Goal: Task Accomplishment & Management: Use online tool/utility

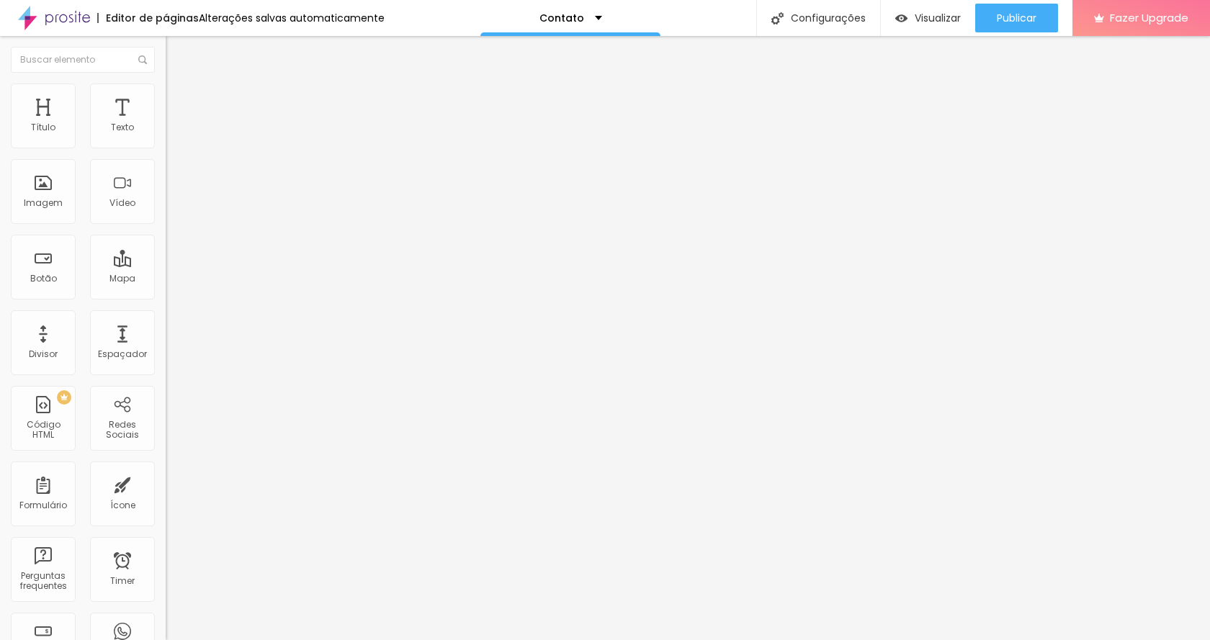
click at [244, 121] on img at bounding box center [248, 116] width 9 height 9
click at [1005, 19] on span "Publicar" at bounding box center [1017, 18] width 40 height 12
click at [989, 21] on button "Publicar" at bounding box center [1016, 18] width 83 height 29
click at [933, 19] on span "Visualizar" at bounding box center [925, 18] width 46 height 12
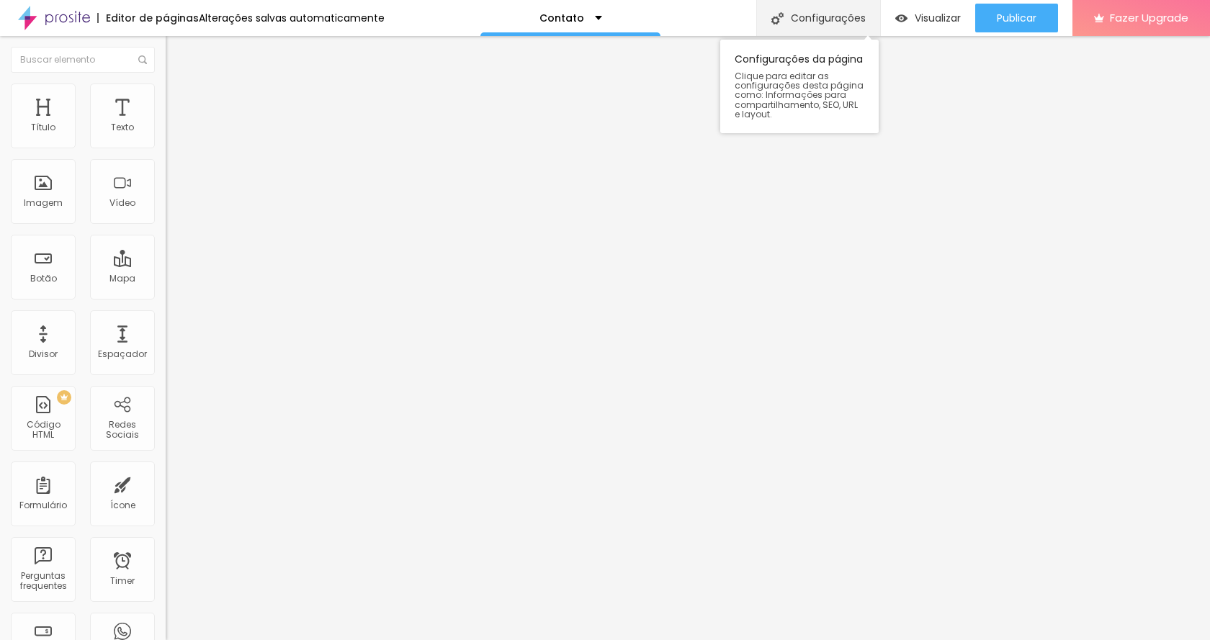
click at [810, 19] on div "Configurações" at bounding box center [818, 18] width 124 height 36
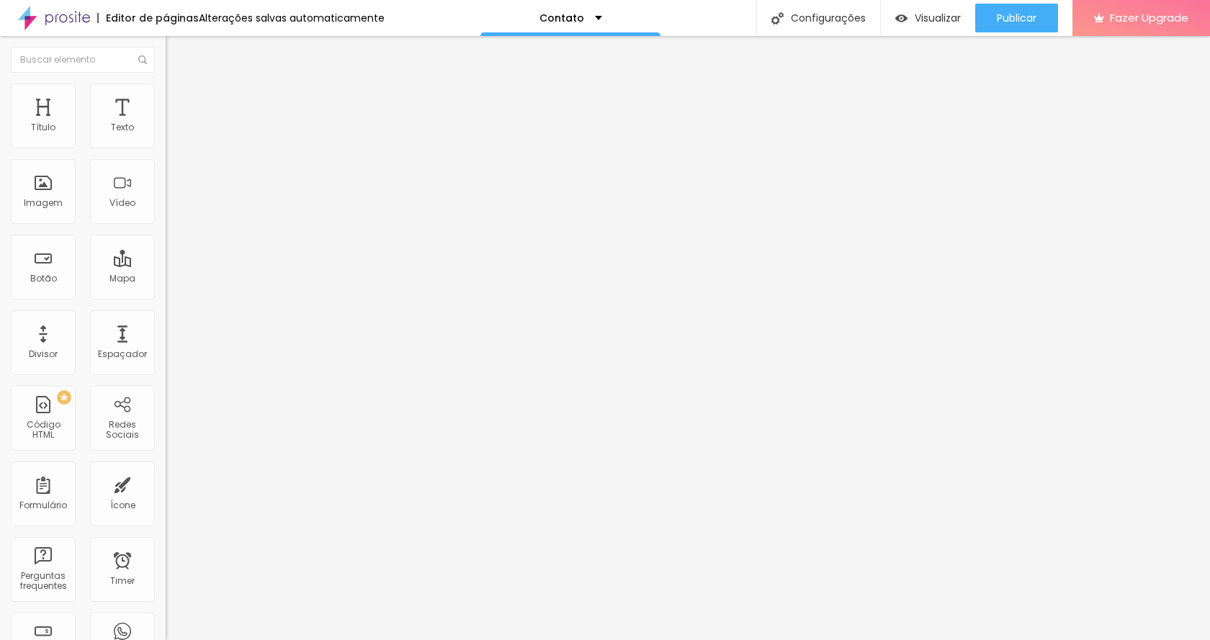
drag, startPoint x: 565, startPoint y: 398, endPoint x: 777, endPoint y: 378, distance: 213.4
type input "Entre em contato"
drag, startPoint x: 704, startPoint y: 467, endPoint x: 450, endPoint y: 475, distance: 254.4
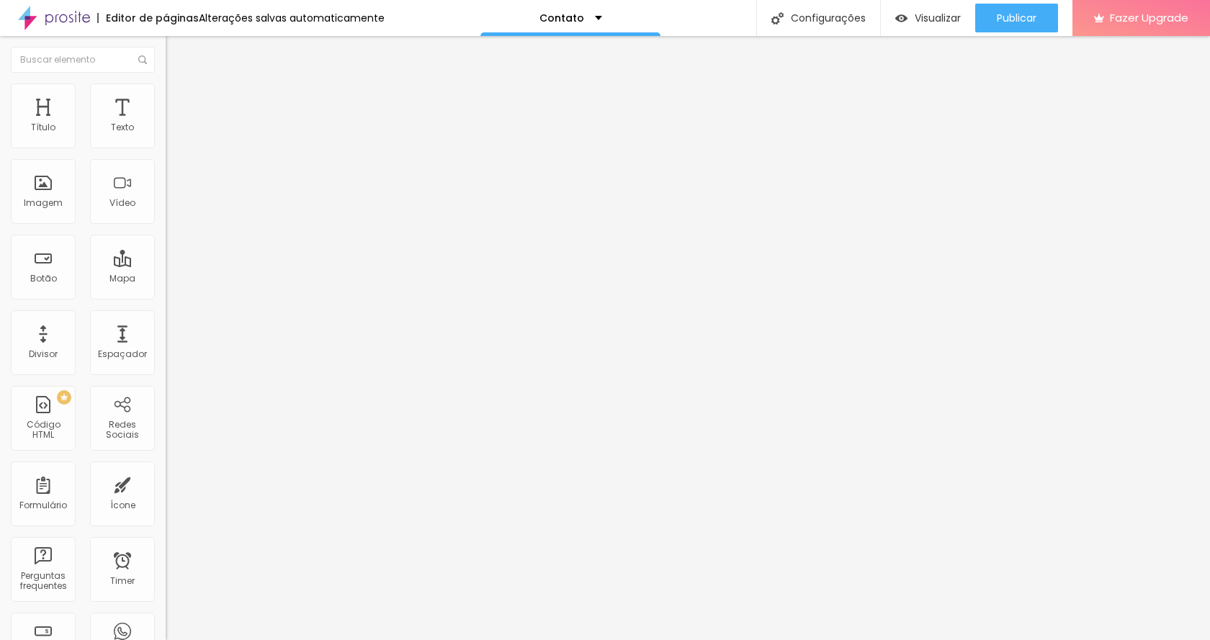
type textarea "W"
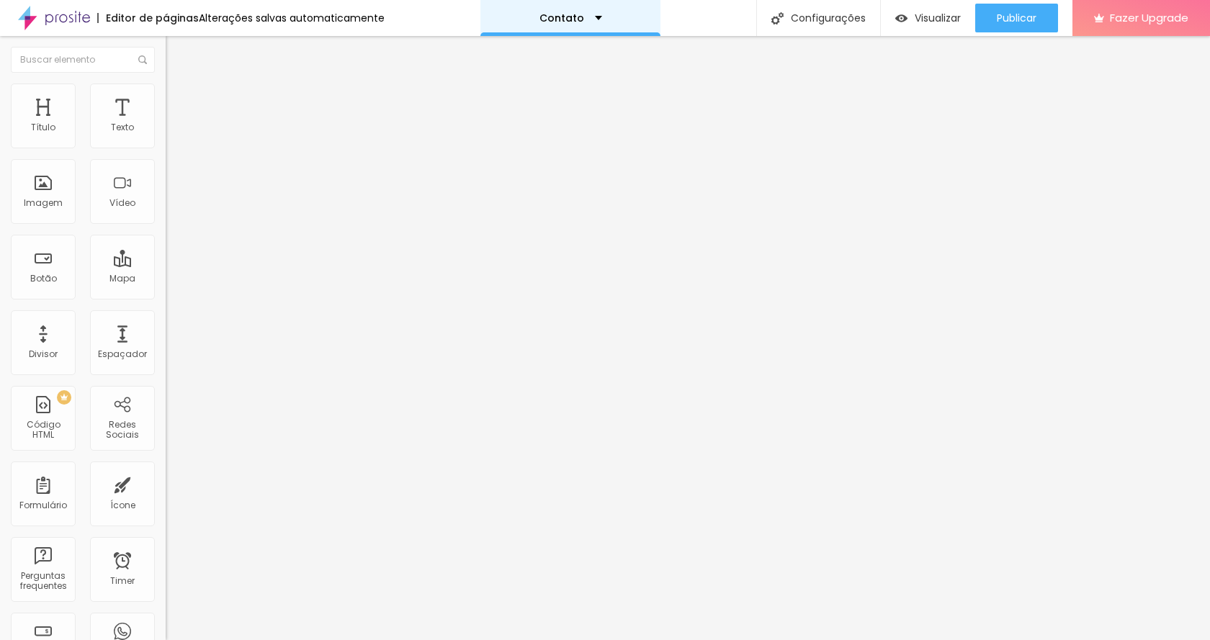
click at [590, 22] on div "Contato" at bounding box center [570, 18] width 63 height 10
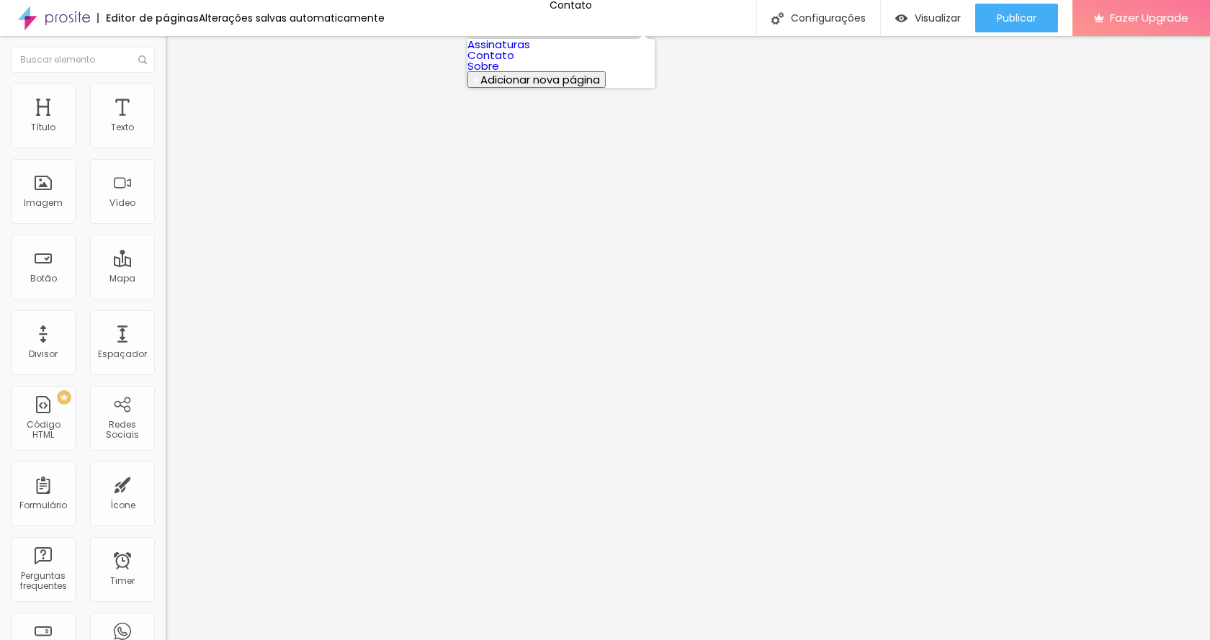
click at [531, 87] on span "Adicionar nova página" at bounding box center [540, 79] width 120 height 15
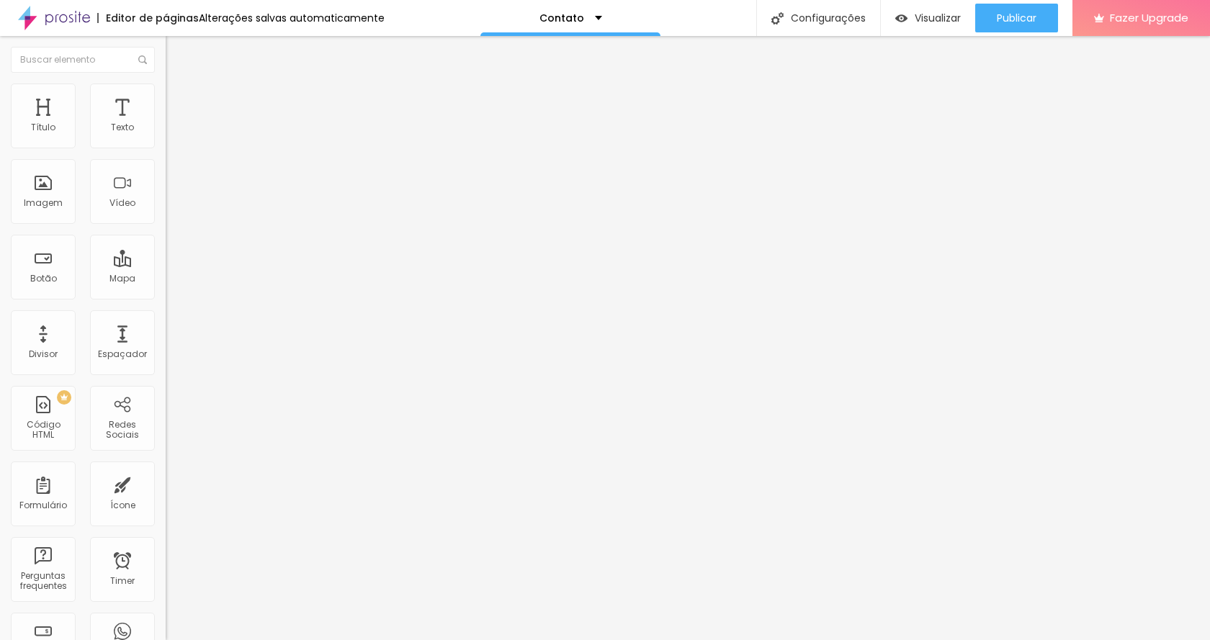
click at [591, 16] on div "Contato" at bounding box center [570, 18] width 63 height 10
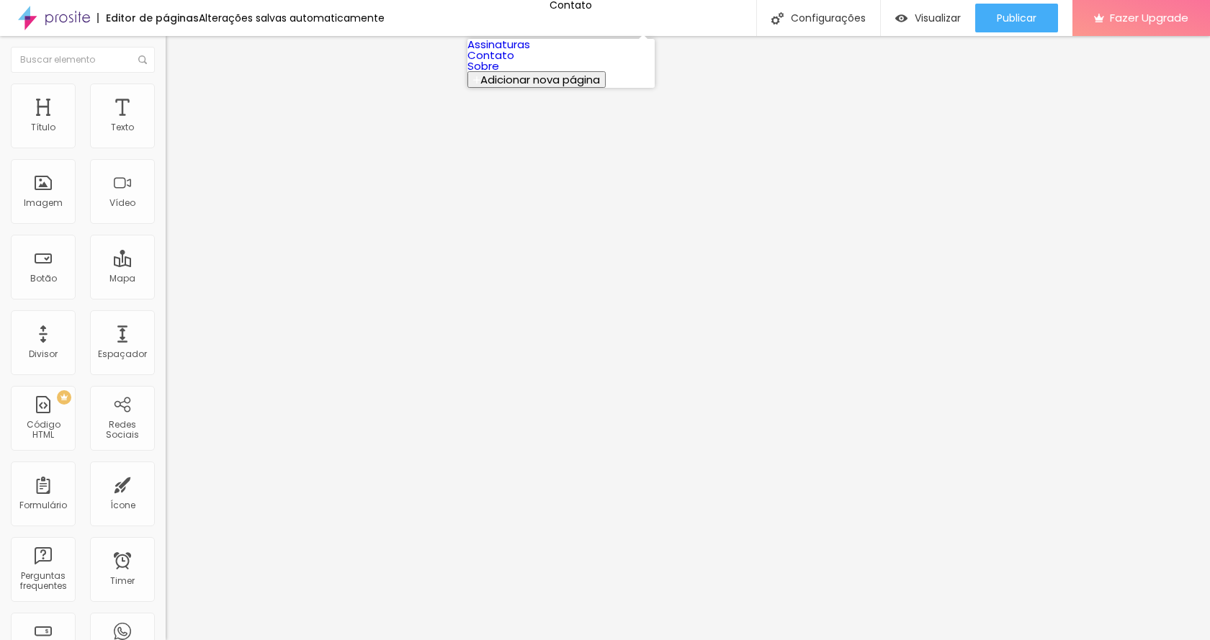
click at [541, 87] on span "Adicionar nova página" at bounding box center [540, 79] width 120 height 15
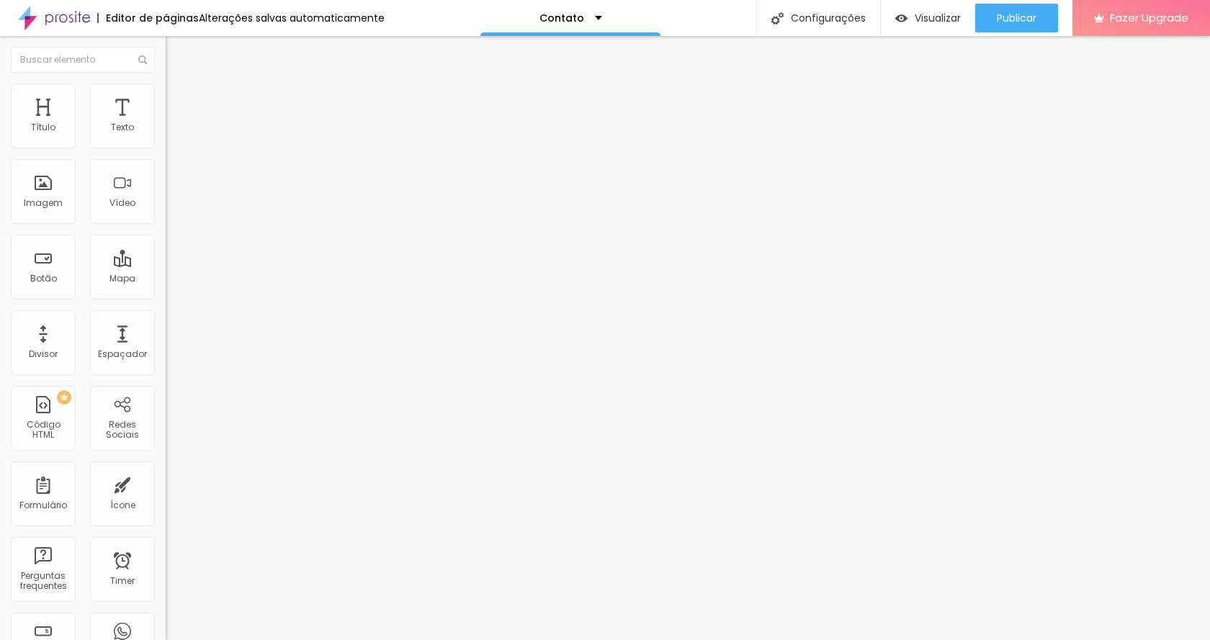
type input "Trabalhos"
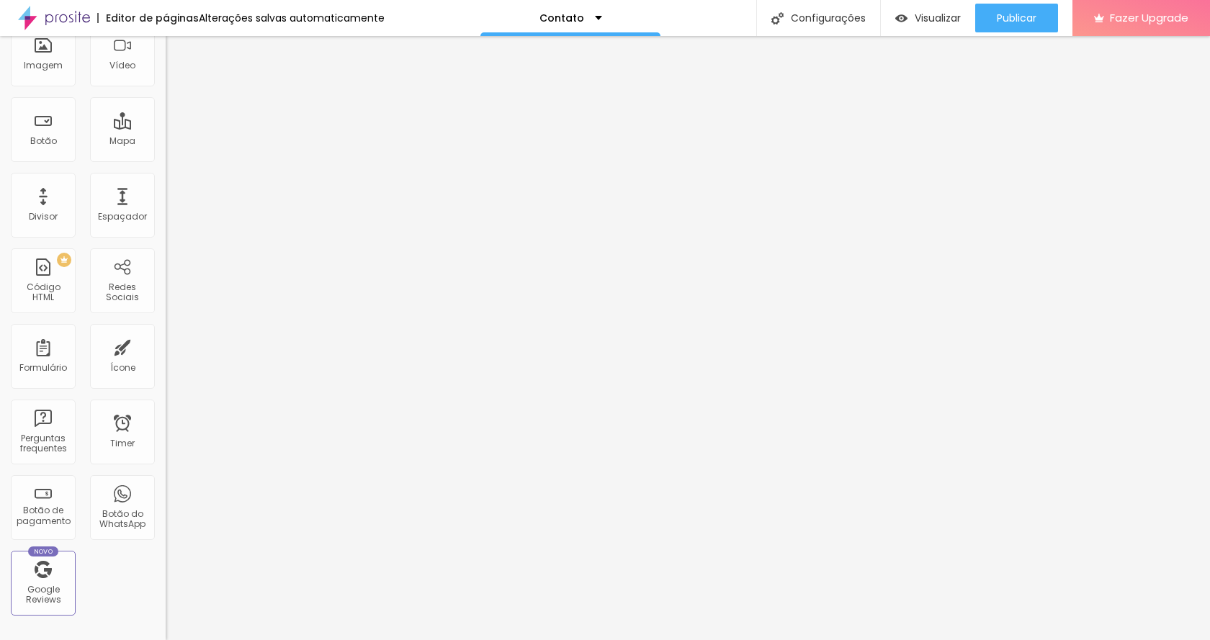
scroll to position [144, 0]
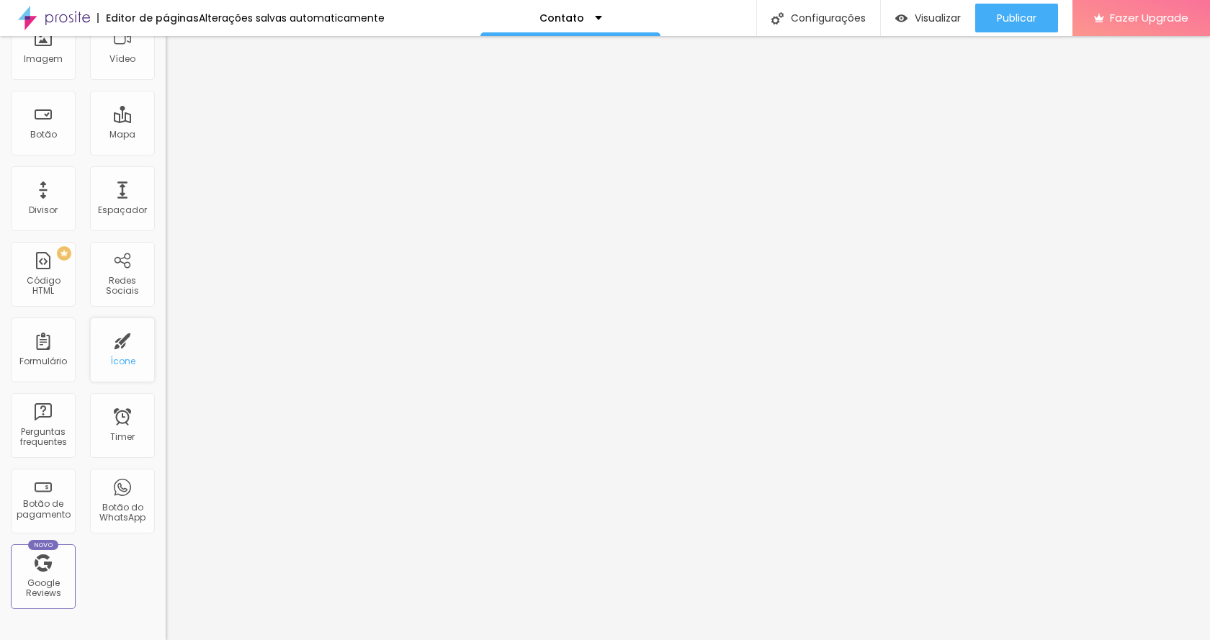
click at [117, 349] on div "Ícone" at bounding box center [122, 350] width 65 height 65
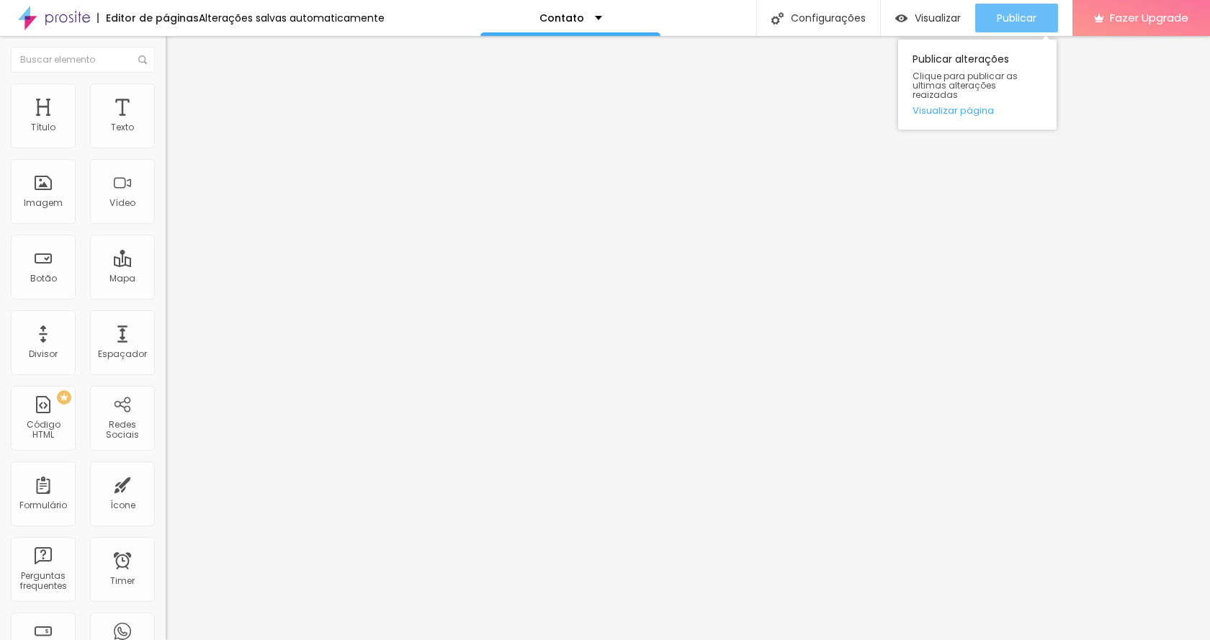
click at [1012, 14] on span "Publicar" at bounding box center [1017, 18] width 40 height 12
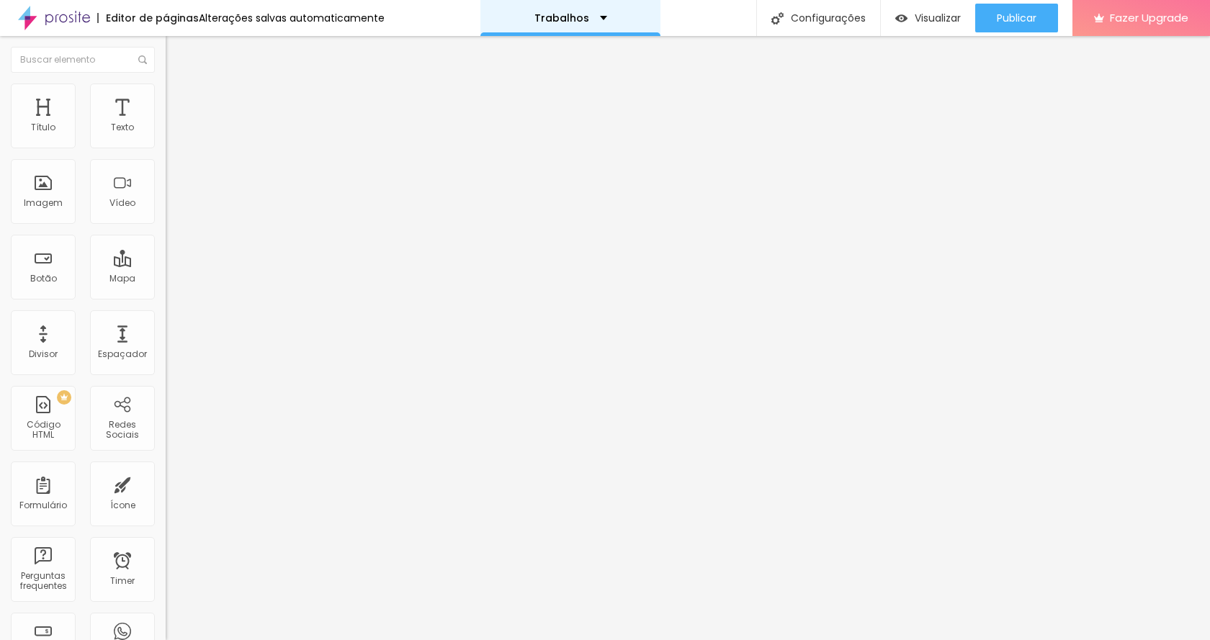
click at [596, 27] on div "Trabalhos" at bounding box center [570, 18] width 180 height 36
click at [54, 257] on div "Botão" at bounding box center [43, 267] width 65 height 65
click at [48, 274] on div "Botão" at bounding box center [43, 279] width 27 height 10
click at [166, 135] on input "Click me" at bounding box center [252, 128] width 173 height 14
click at [166, 297] on input "https://" at bounding box center [252, 289] width 173 height 14
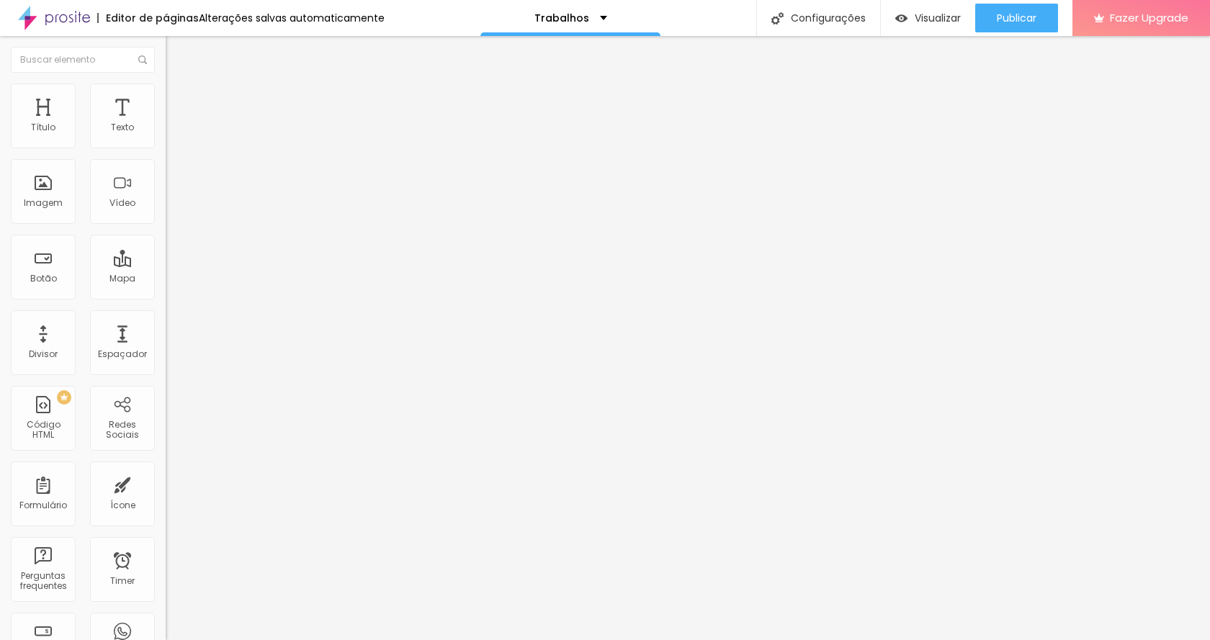
click at [166, 94] on li "Estilo" at bounding box center [249, 91] width 166 height 14
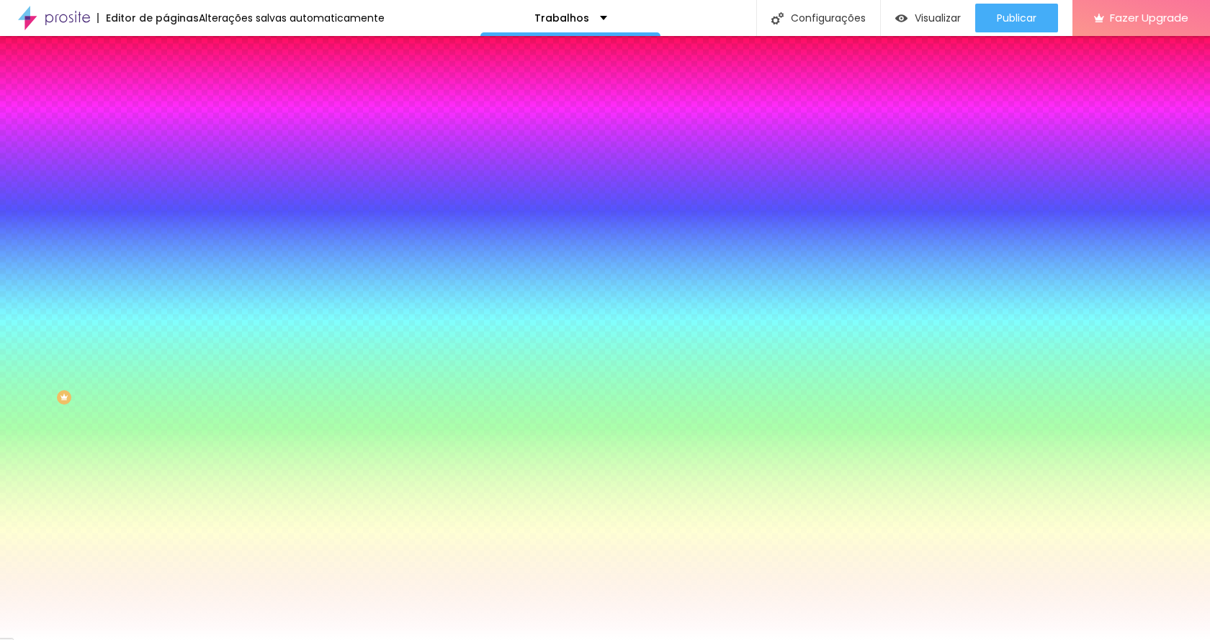
click at [179, 102] on span "Avançado" at bounding box center [203, 108] width 48 height 12
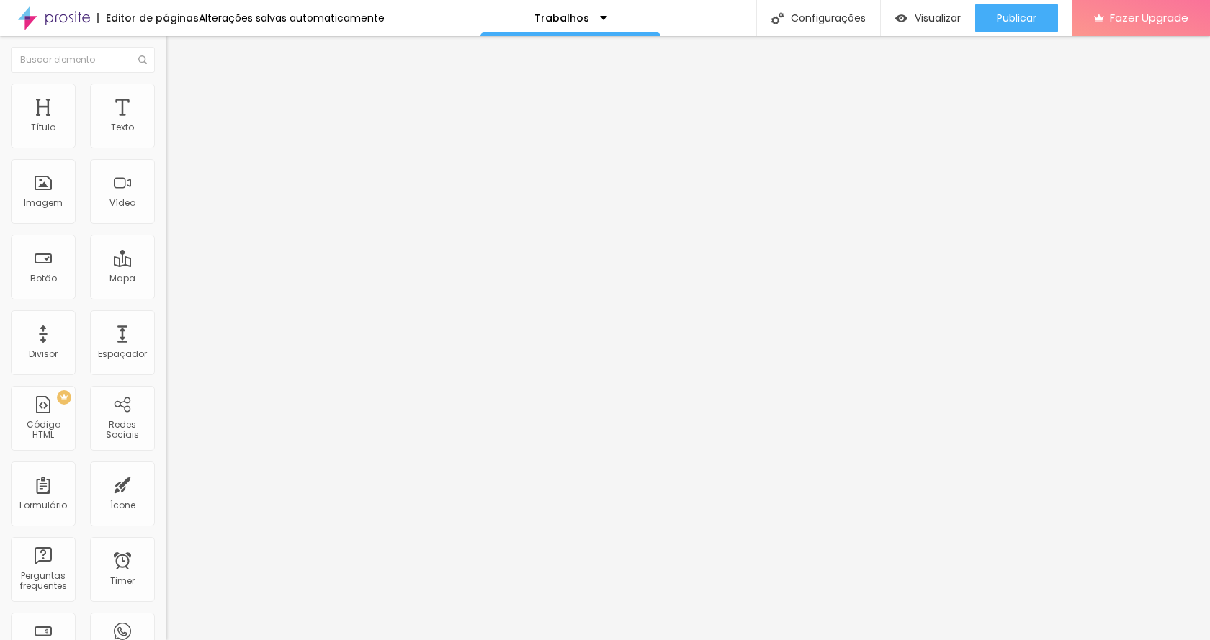
click at [176, 47] on div "Editar Botão" at bounding box center [217, 53] width 83 height 12
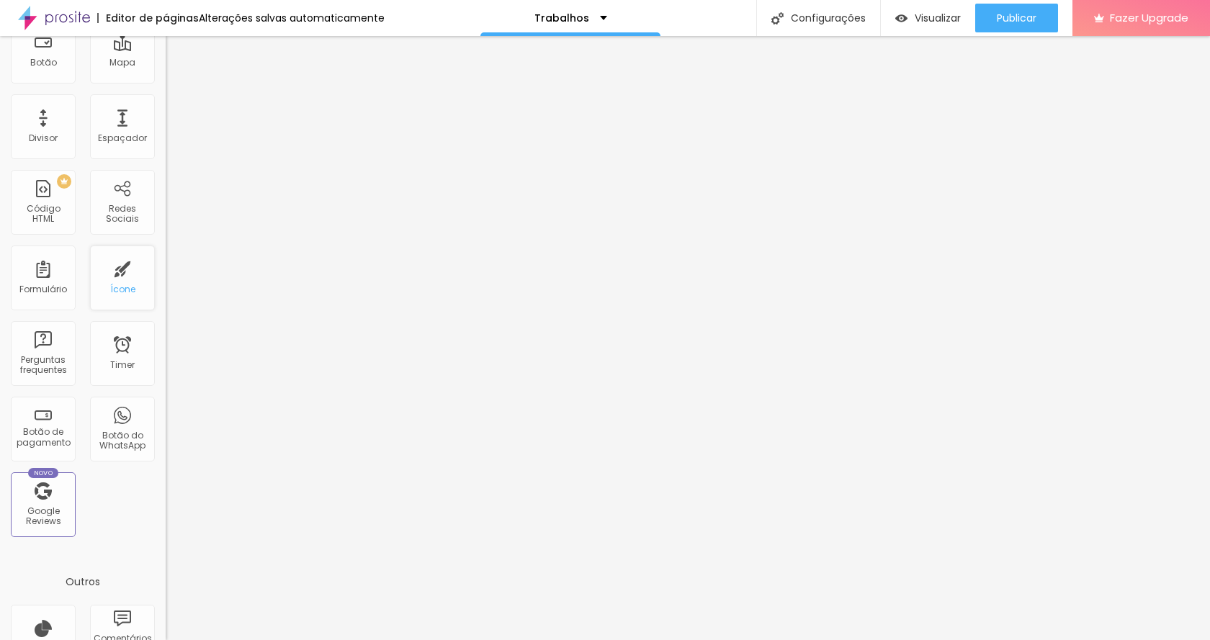
scroll to position [288, 0]
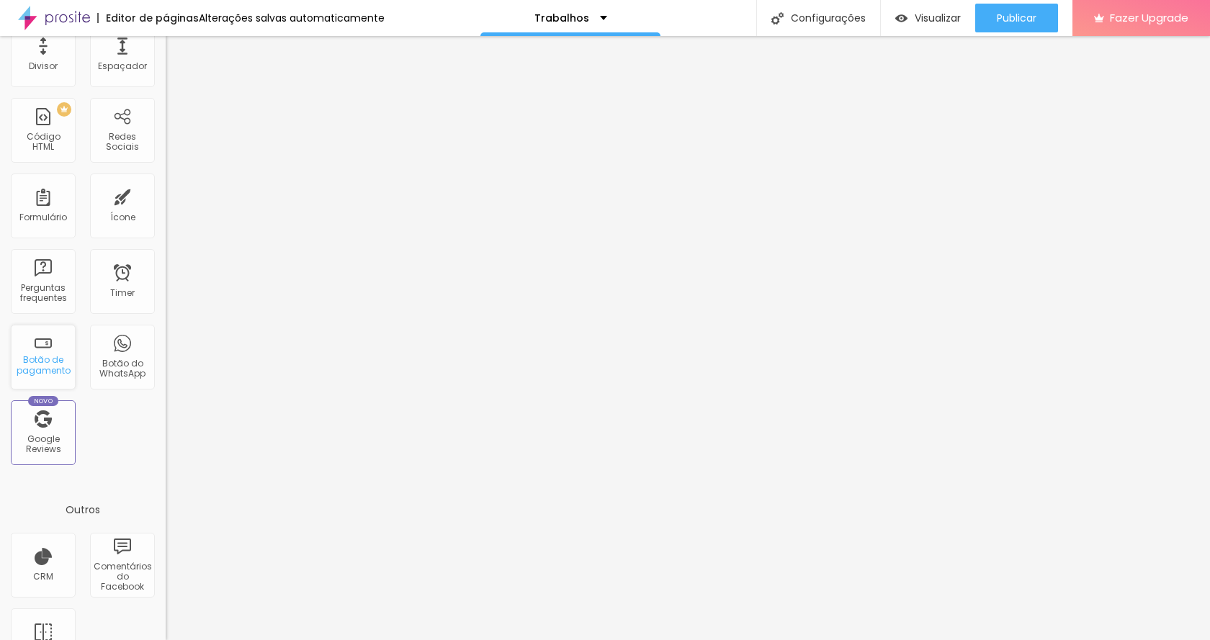
click at [56, 357] on div "Botão de pagamento" at bounding box center [42, 365] width 57 height 21
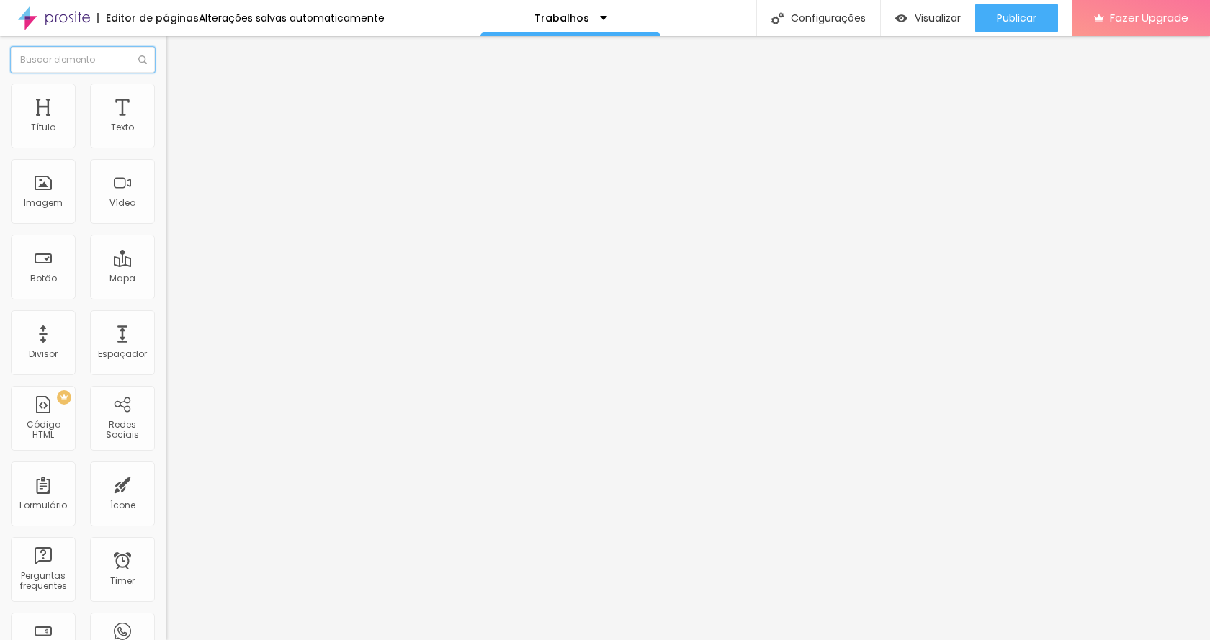
click at [88, 61] on input "text" at bounding box center [83, 60] width 144 height 26
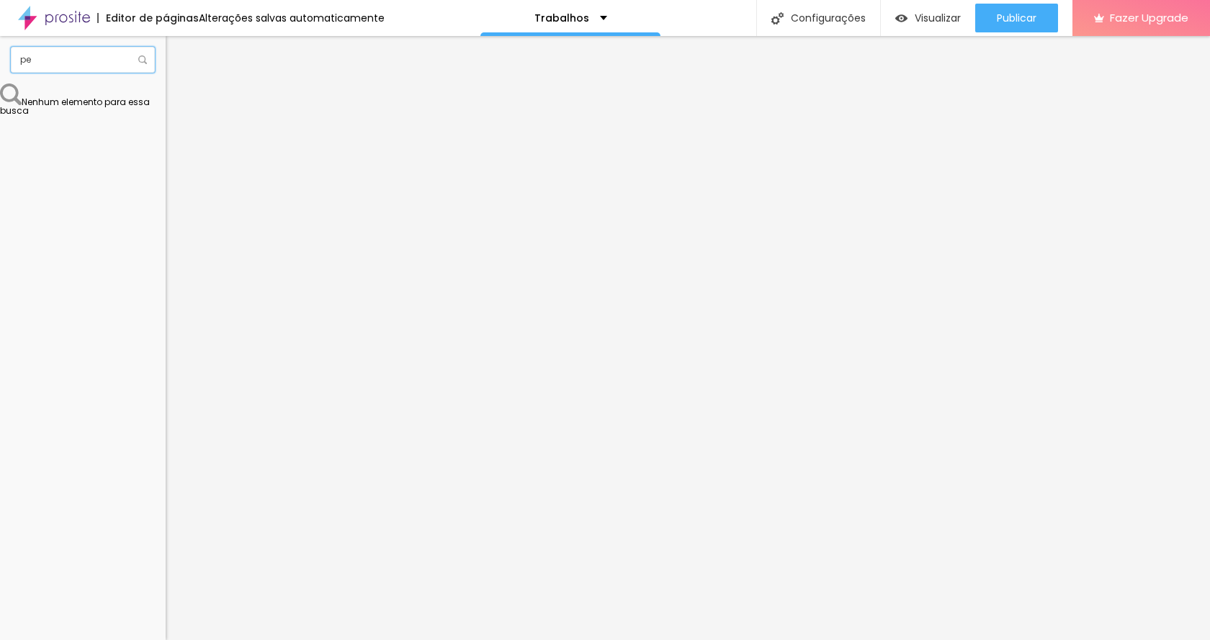
type input "p"
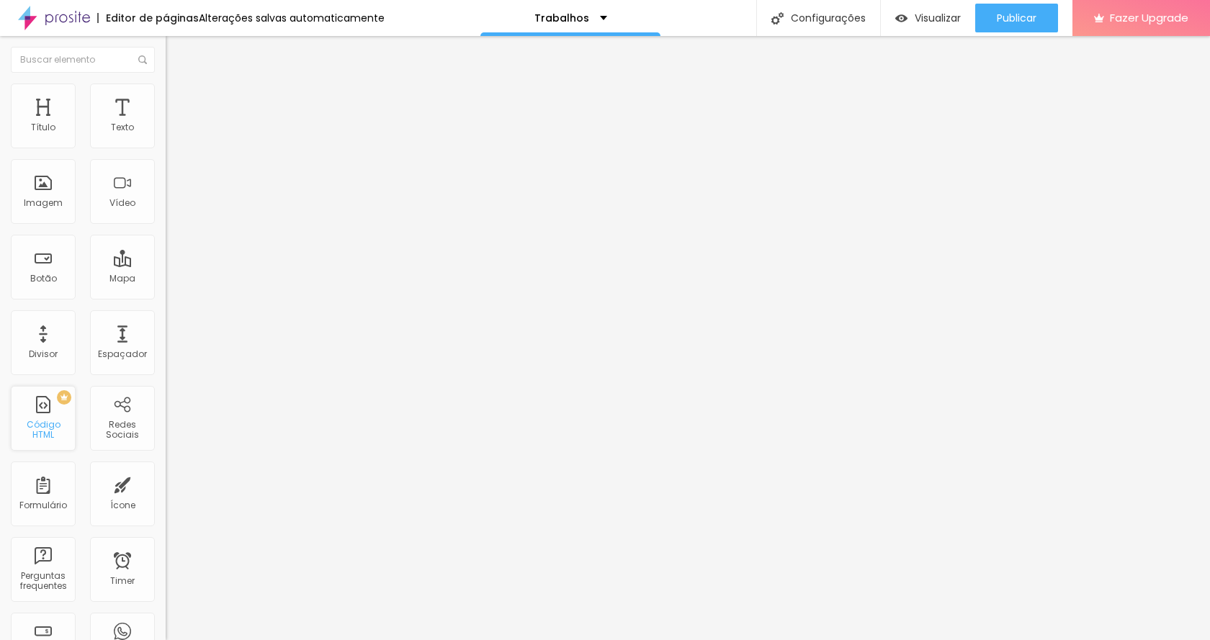
click at [53, 429] on div "Código HTML" at bounding box center [42, 430] width 57 height 21
click at [166, 202] on div at bounding box center [249, 180] width 166 height 111
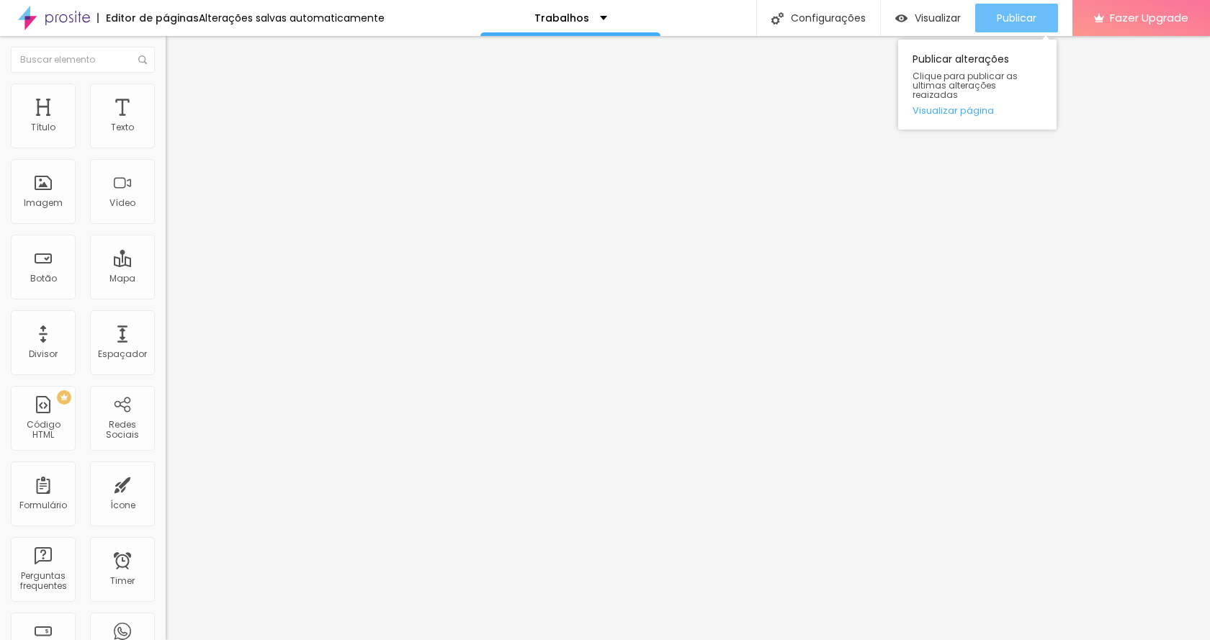
click at [1004, 14] on span "Publicar" at bounding box center [1017, 18] width 40 height 12
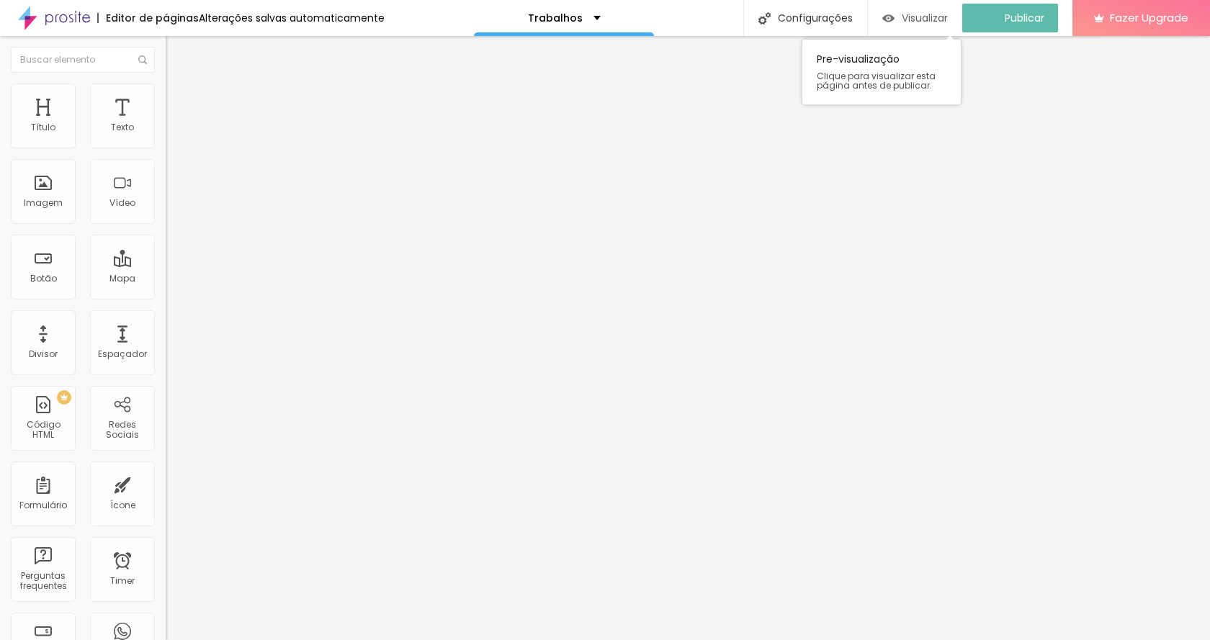
click at [925, 19] on span "Visualizar" at bounding box center [925, 18] width 46 height 12
click at [166, 210] on div "< div id = "search-container" > < input type = "text" id = "search-input" place…" at bounding box center [325, 175] width 319 height 100
paste textarea
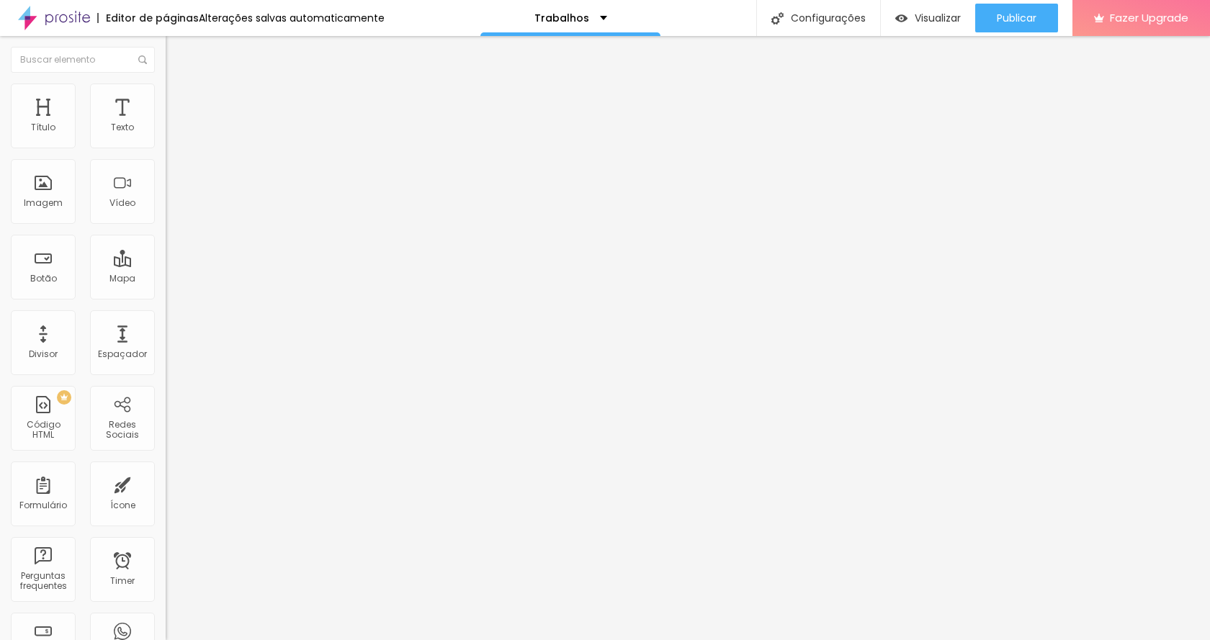
drag, startPoint x: 102, startPoint y: 209, endPoint x: 0, endPoint y: 154, distance: 116.0
click at [166, 154] on div "Código HTML 149 caracteres 1 2 3 4 < div id = "search-container" > < input type…" at bounding box center [249, 133] width 166 height 71
click at [179, 99] on span "Avançado" at bounding box center [203, 93] width 48 height 12
click at [179, 85] on span "Conteúdo" at bounding box center [201, 79] width 45 height 12
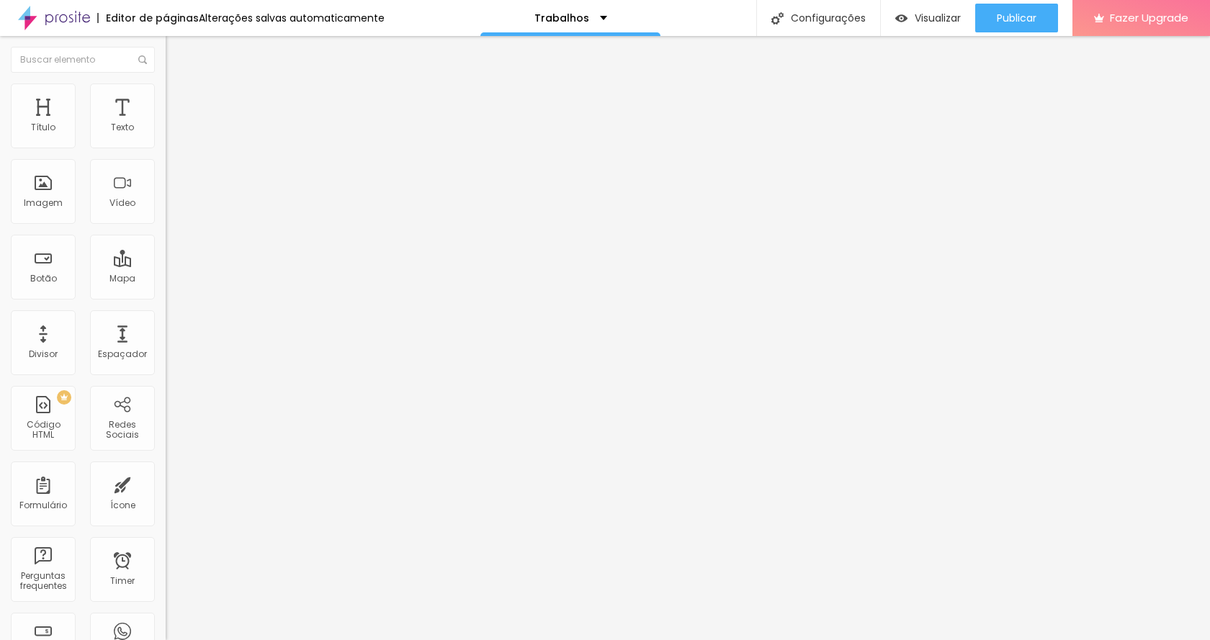
click at [166, 205] on div at bounding box center [249, 180] width 166 height 111
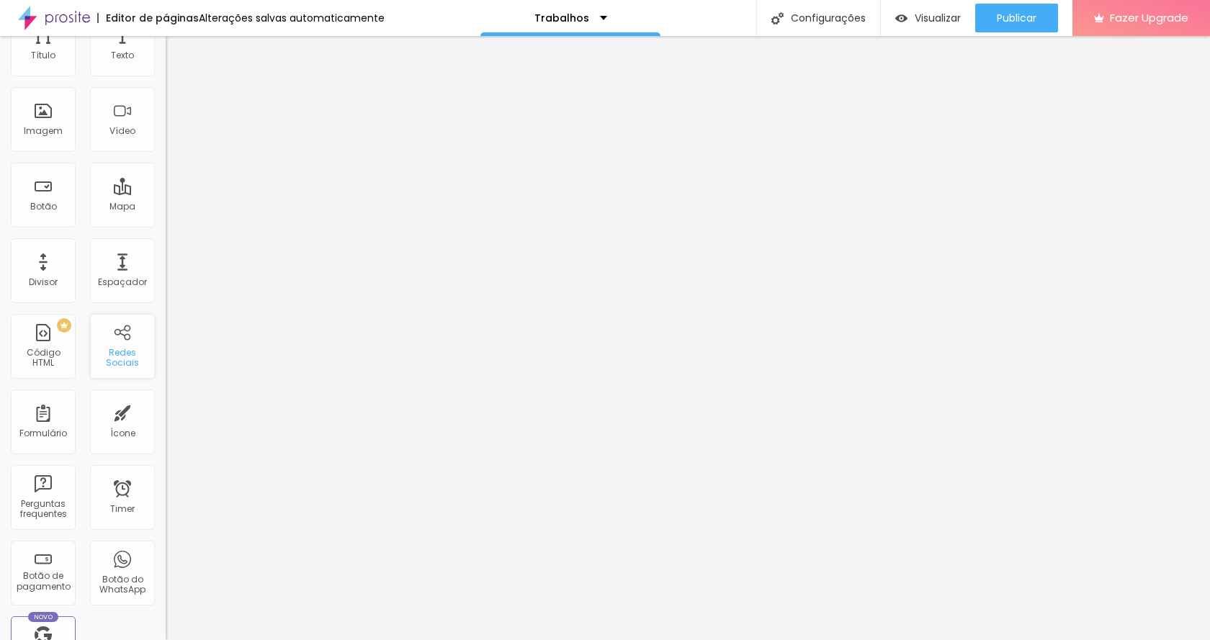
scroll to position [0, 0]
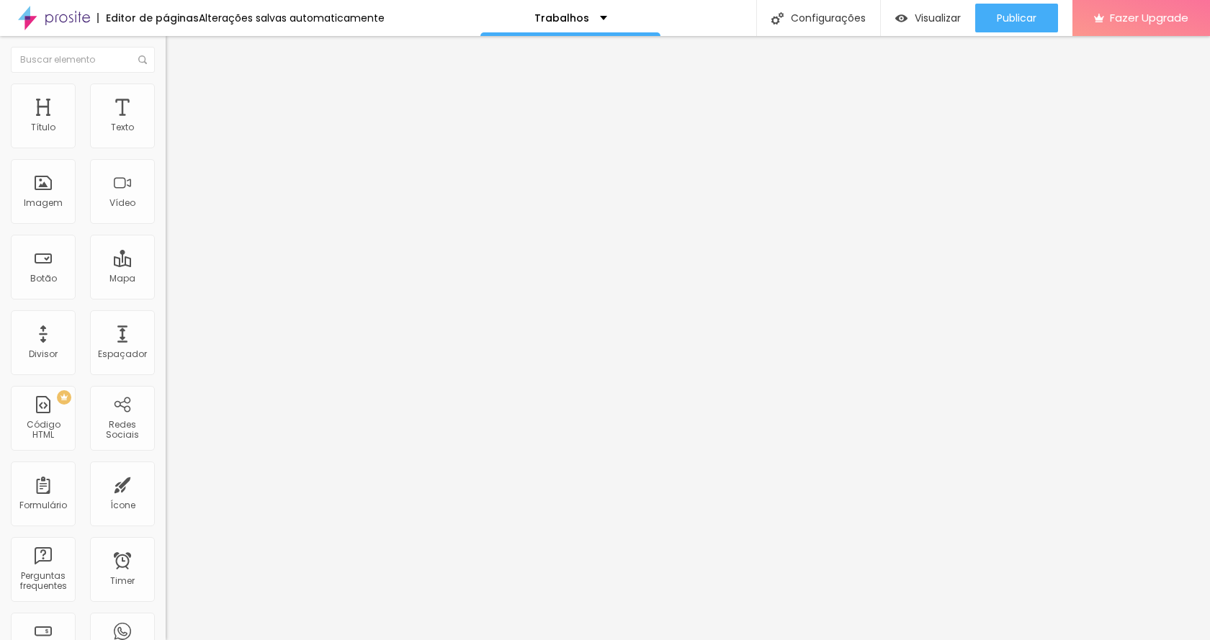
click at [176, 55] on img "button" at bounding box center [182, 53] width 12 height 12
click at [38, 437] on div "PREMIUM Código HTML" at bounding box center [43, 418] width 65 height 65
click at [166, 197] on div at bounding box center [249, 180] width 166 height 111
click at [166, 144] on img at bounding box center [171, 139] width 10 height 10
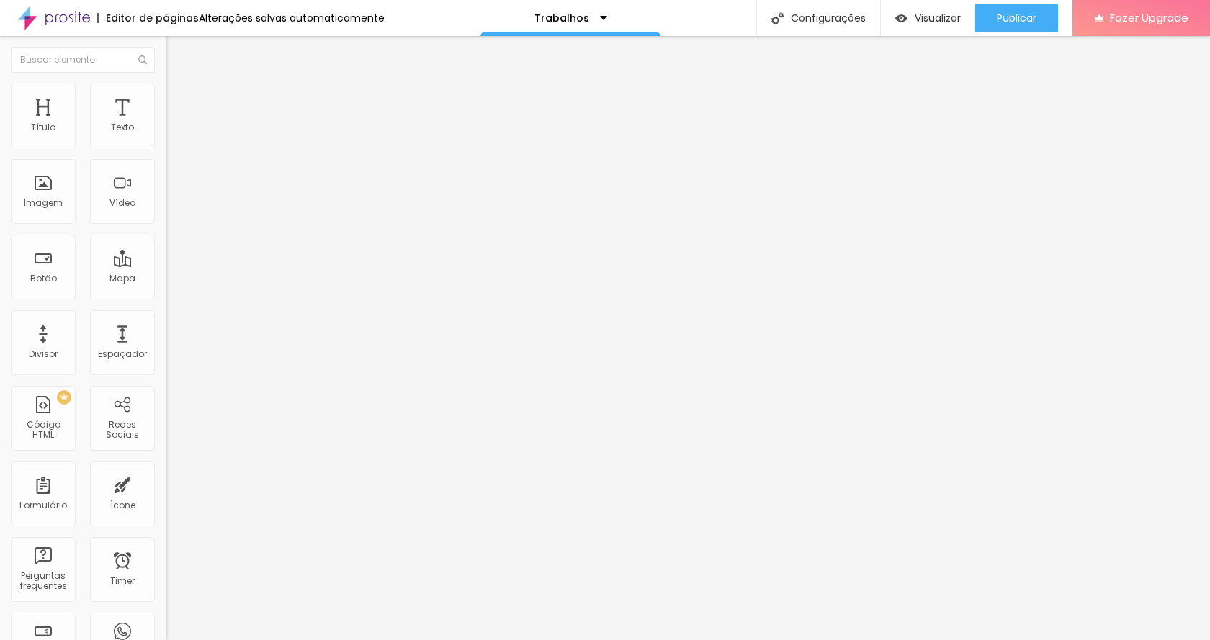
click at [166, 156] on img at bounding box center [171, 150] width 10 height 10
click at [166, 205] on div "[URL][DOMAIN_NAME]" at bounding box center [249, 175] width 166 height 100
click at [1005, 12] on span "Publicar" at bounding box center [1017, 18] width 40 height 12
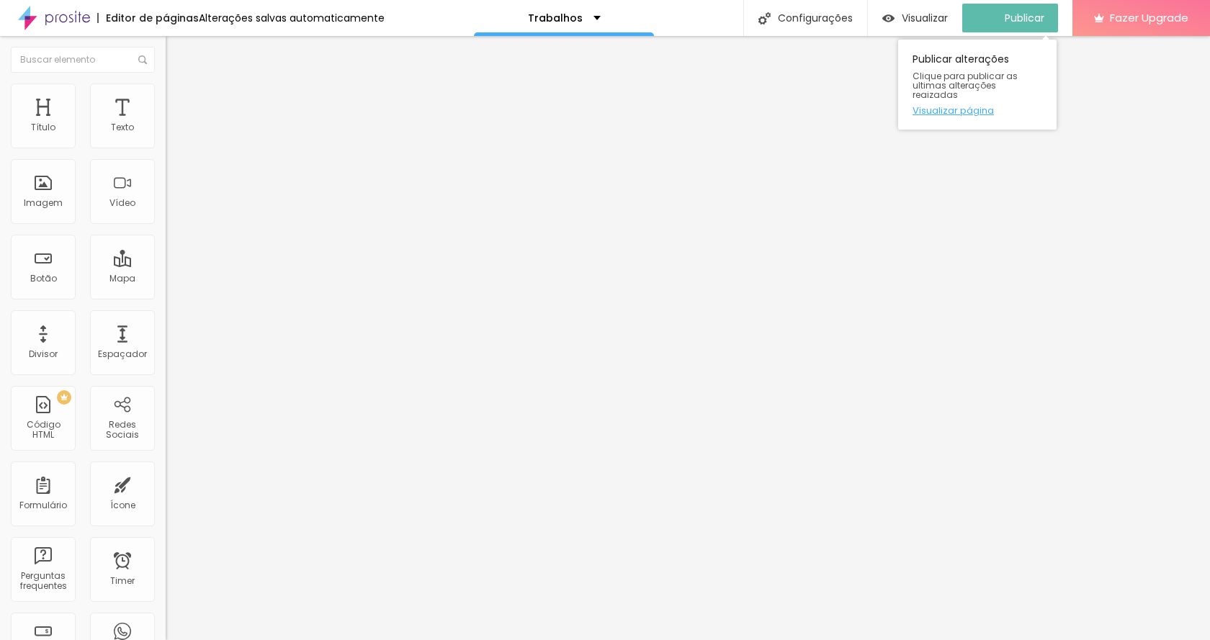
click at [973, 106] on link "Visualizar página" at bounding box center [978, 110] width 130 height 9
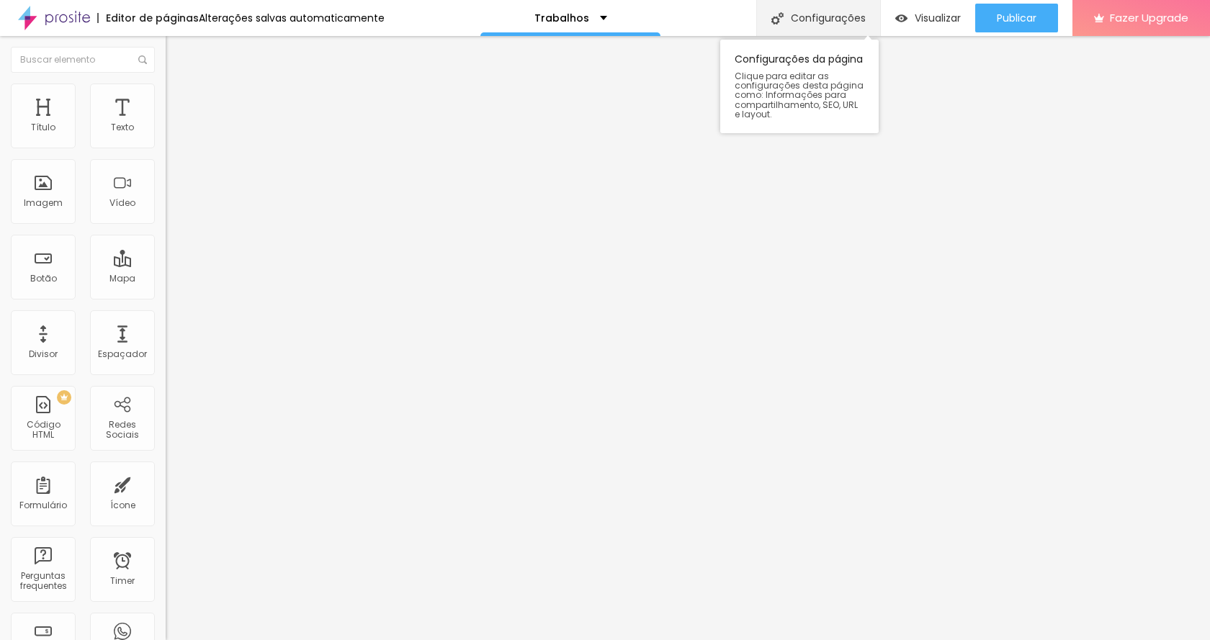
click at [833, 23] on div "Configurações" at bounding box center [818, 18] width 124 height 36
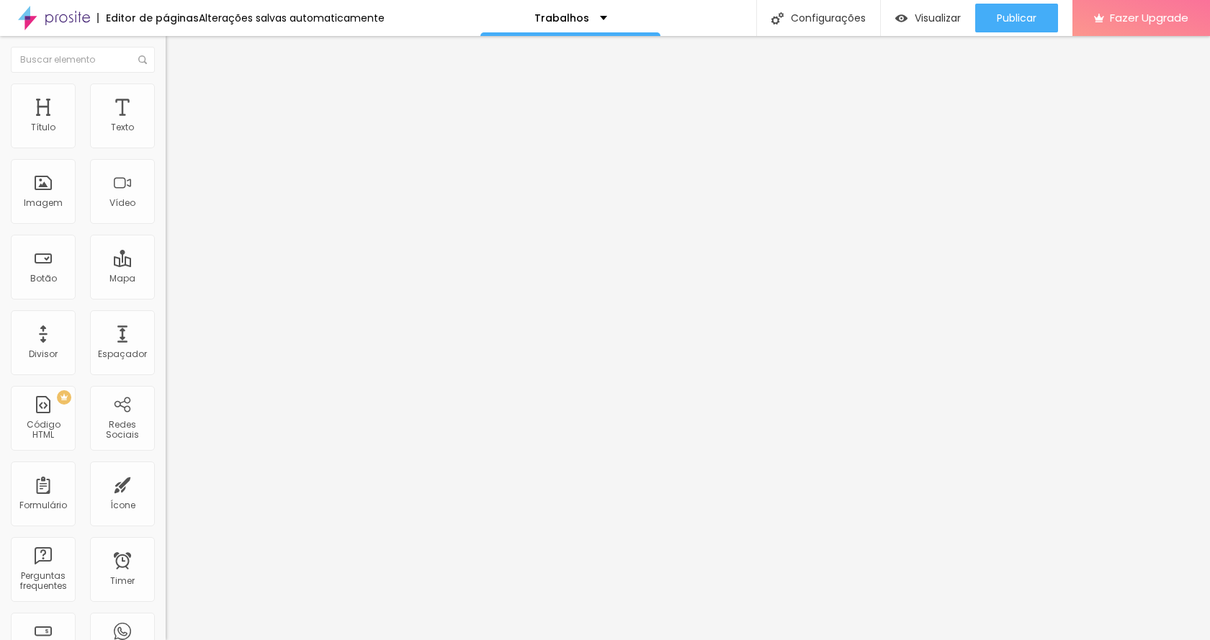
drag, startPoint x: 559, startPoint y: 229, endPoint x: 452, endPoint y: 228, distance: 106.6
paste input "[URL][DOMAIN_NAME]"
drag, startPoint x: 478, startPoint y: 228, endPoint x: 443, endPoint y: 228, distance: 34.6
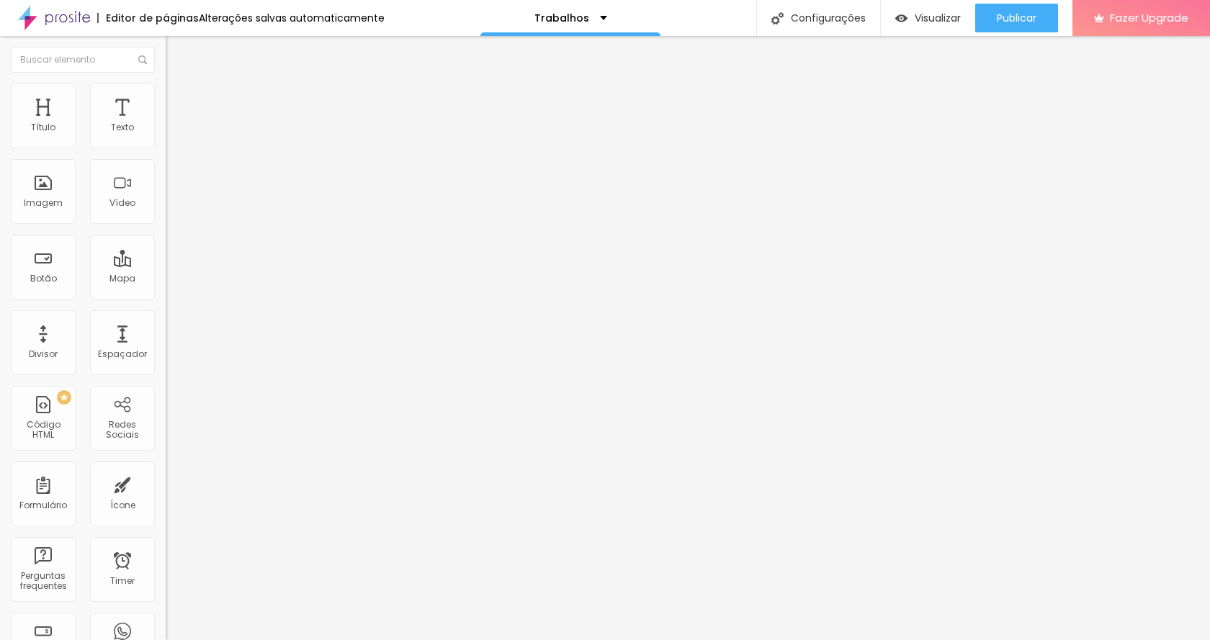
type input "/https://tevinarun.fotto.com.br/"
click at [166, 46] on button "Editar Coluna" at bounding box center [249, 52] width 166 height 33
click at [593, 21] on div "Trabalhos" at bounding box center [568, 18] width 73 height 10
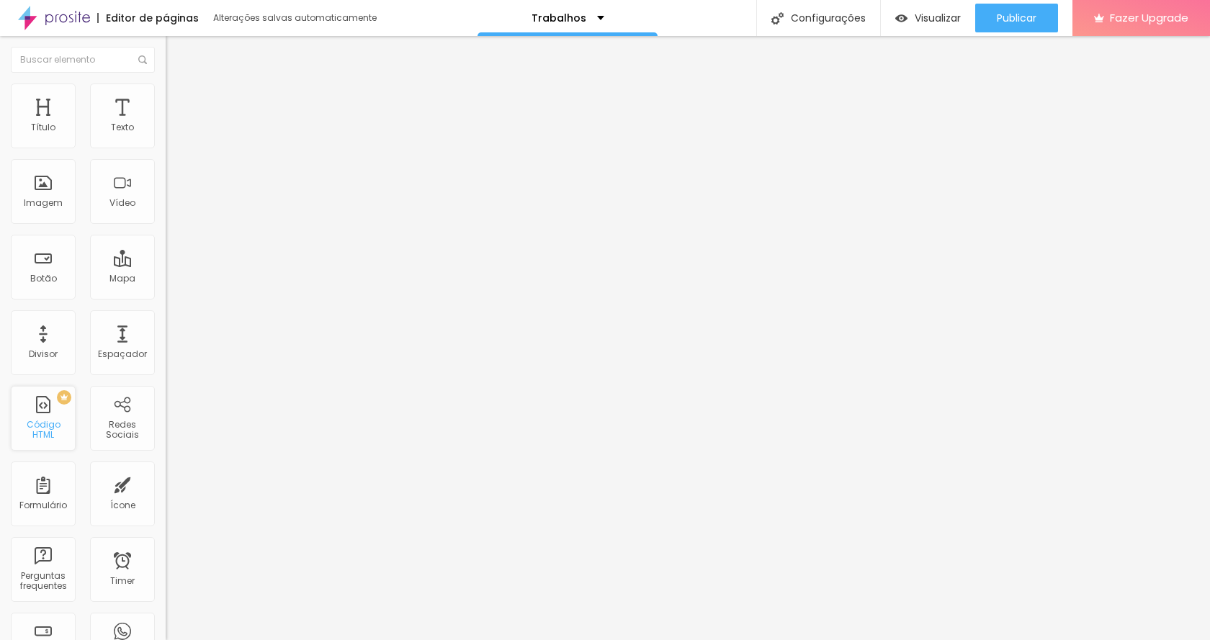
click at [38, 431] on div "Código HTML" at bounding box center [42, 430] width 57 height 21
click at [166, 198] on div at bounding box center [249, 180] width 166 height 111
click at [166, 323] on div "Editar Código HTML Conteúdo Avançado Código HTML 31 caracteres 1 [URL][DOMAIN_N…" at bounding box center [249, 338] width 166 height 604
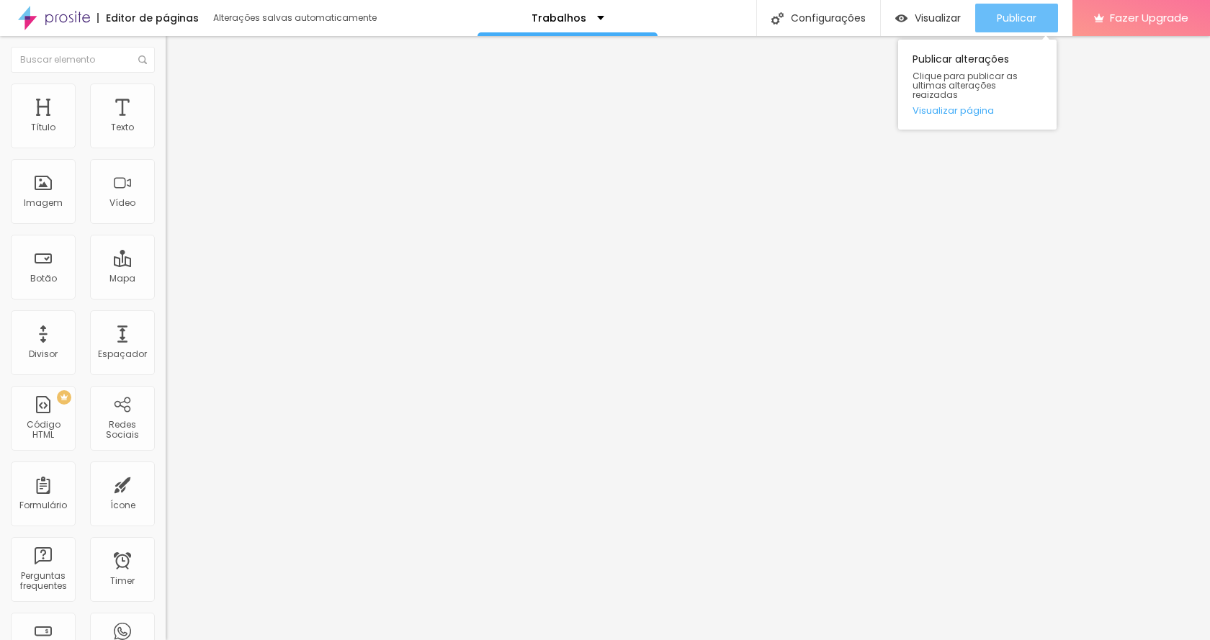
click at [1015, 26] on div "Publicar" at bounding box center [1017, 18] width 40 height 29
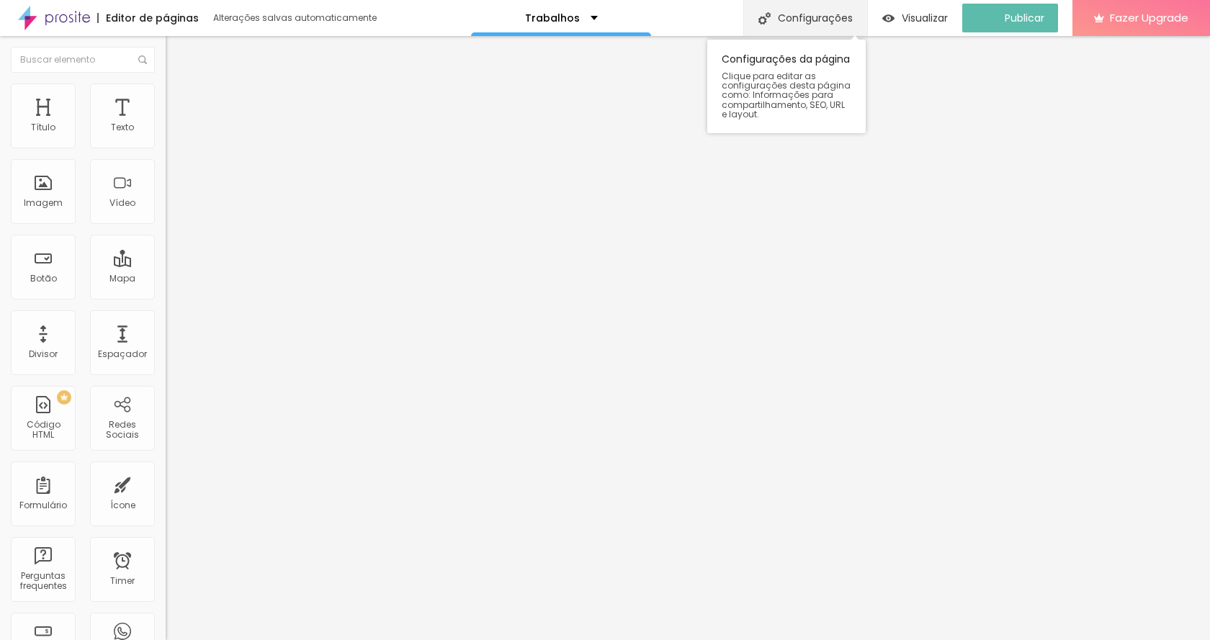
click at [839, 16] on div "Configurações" at bounding box center [805, 18] width 124 height 36
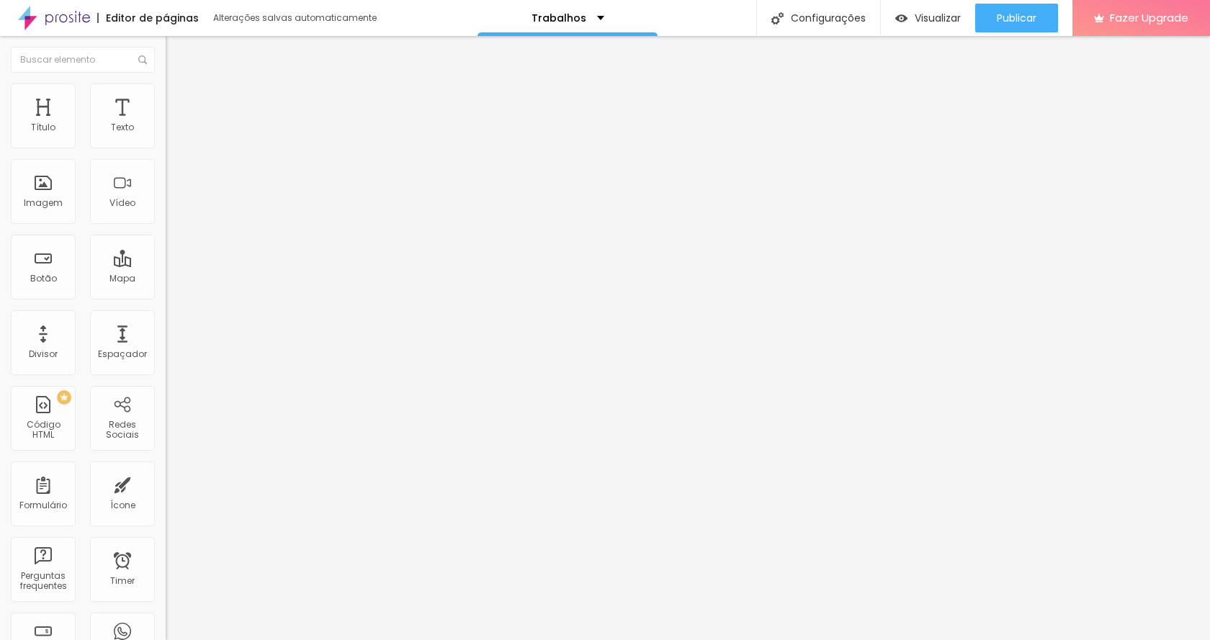
drag, startPoint x: 536, startPoint y: 259, endPoint x: 503, endPoint y: 248, distance: 34.2
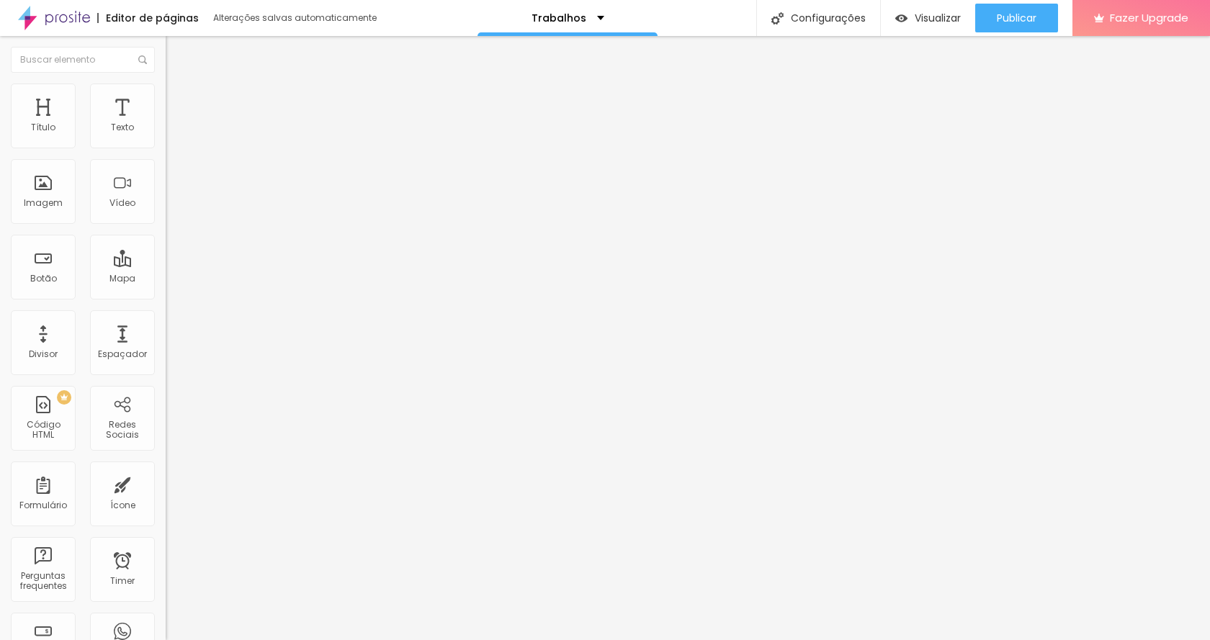
drag, startPoint x: 507, startPoint y: 230, endPoint x: 418, endPoint y: 233, distance: 89.4
drag, startPoint x: 673, startPoint y: 221, endPoint x: 443, endPoint y: 229, distance: 229.9
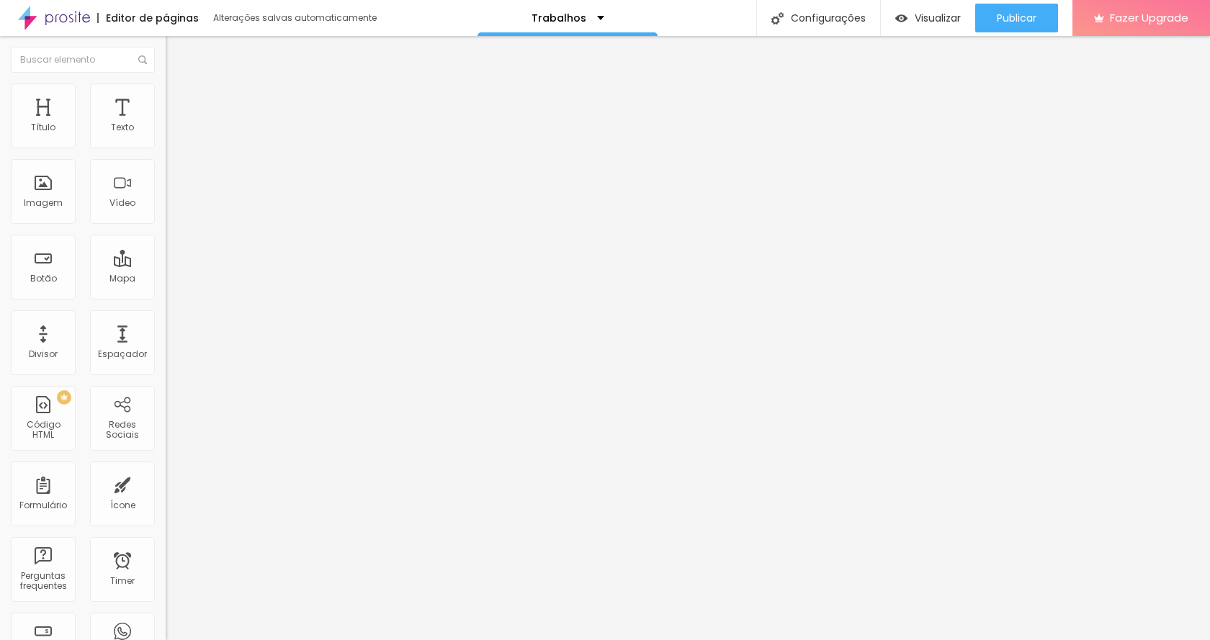
paste input "[URL][DOMAIN_NAME]"
type input "/https://tevinarun.fotto.com.br/"
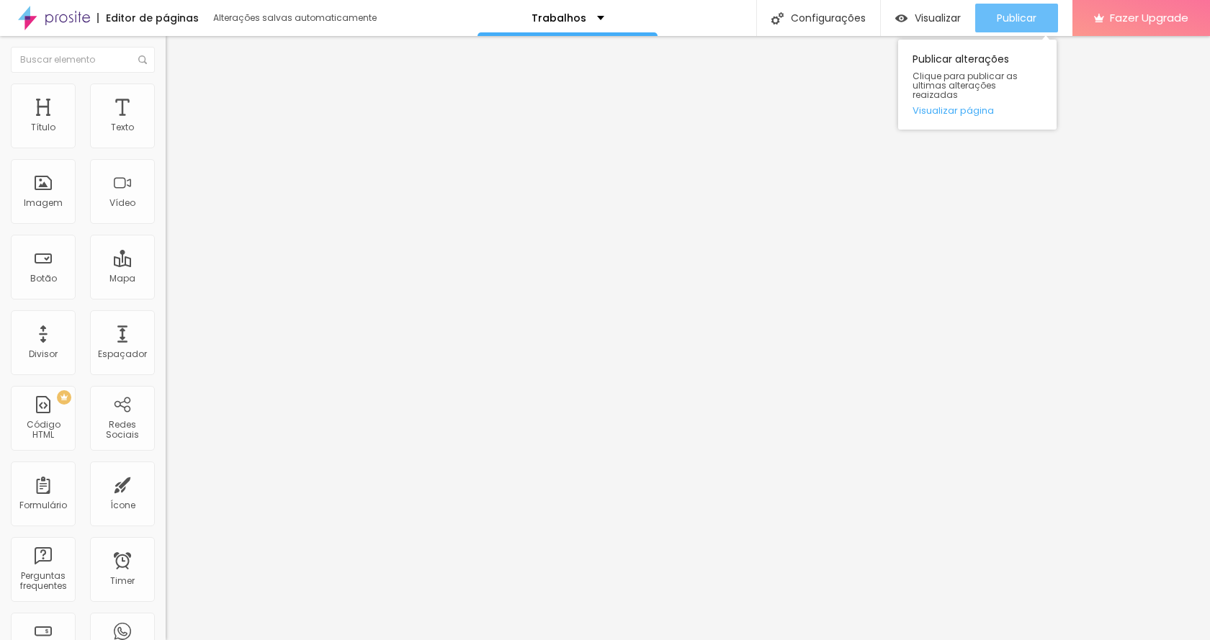
click at [1009, 15] on span "Publicar" at bounding box center [1017, 18] width 40 height 12
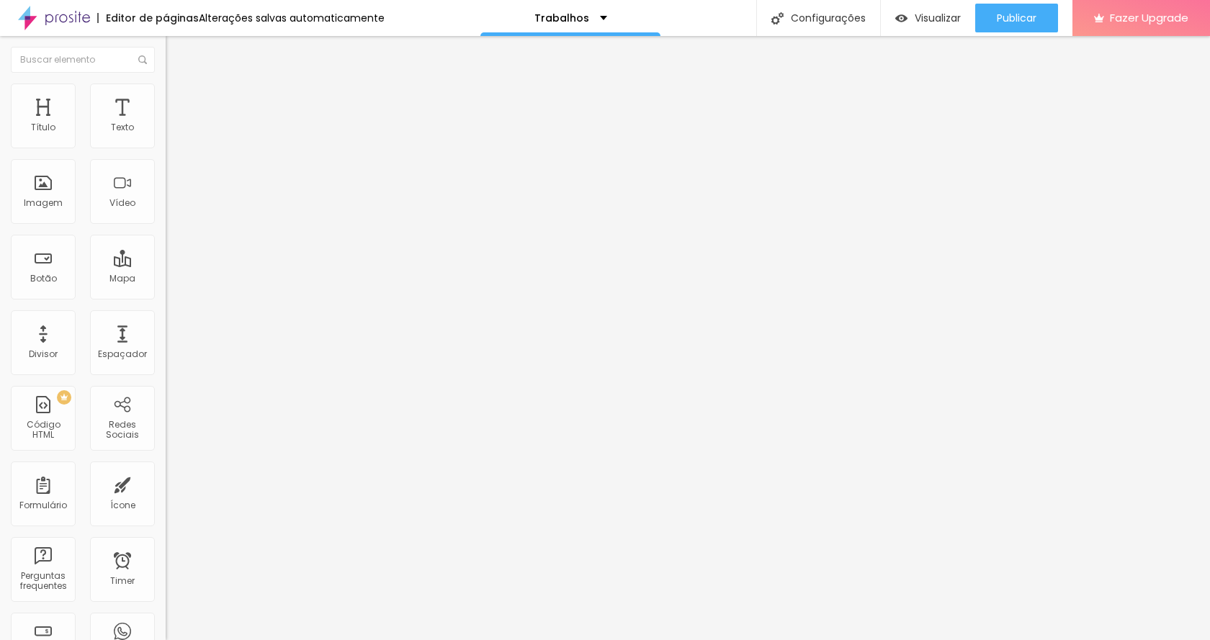
click at [166, 265] on div "Link" at bounding box center [249, 269] width 166 height 9
click at [166, 297] on input "#ancora-galerias" at bounding box center [252, 289] width 173 height 14
drag, startPoint x: 109, startPoint y: 302, endPoint x: 0, endPoint y: 313, distance: 109.3
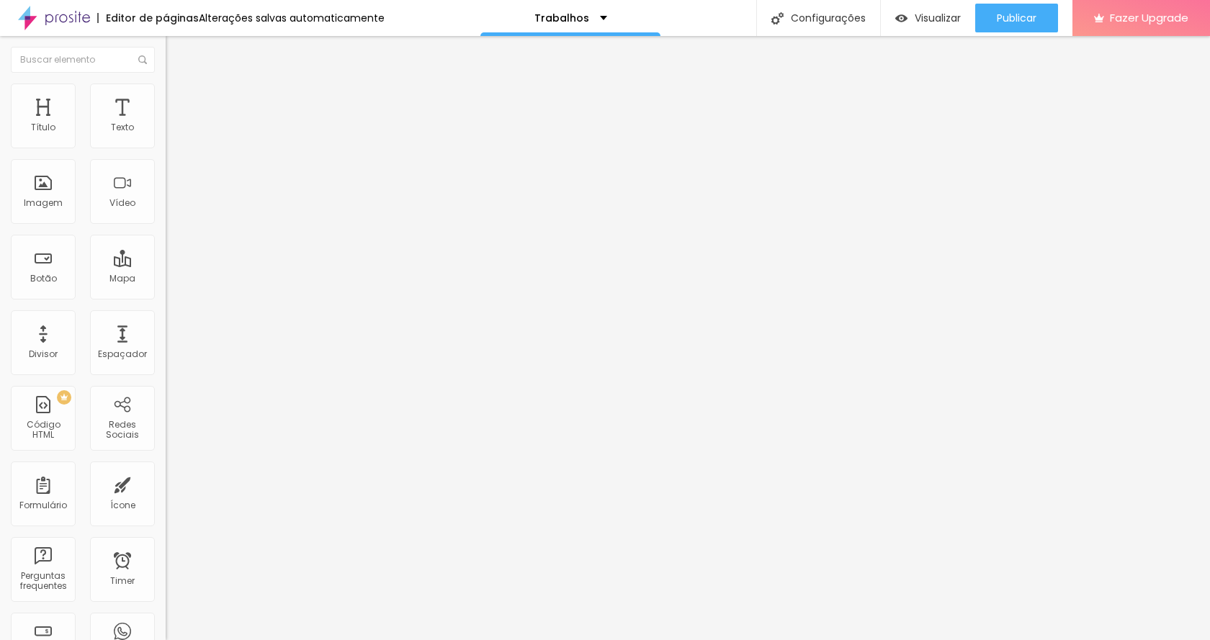
click at [166, 313] on div "Texto Encontre sua galeria Alinhamento [GEOGRAPHIC_DATA] Link URL #ancora-galer…" at bounding box center [249, 217] width 166 height 210
click at [166, 315] on div at bounding box center [249, 315] width 166 height 0
drag, startPoint x: 102, startPoint y: 304, endPoint x: 0, endPoint y: 300, distance: 101.6
click at [166, 300] on div "Texto Encontre sua galeria Alinhamento [GEOGRAPHIC_DATA] Link URL #ancora-galer…" at bounding box center [249, 221] width 166 height 218
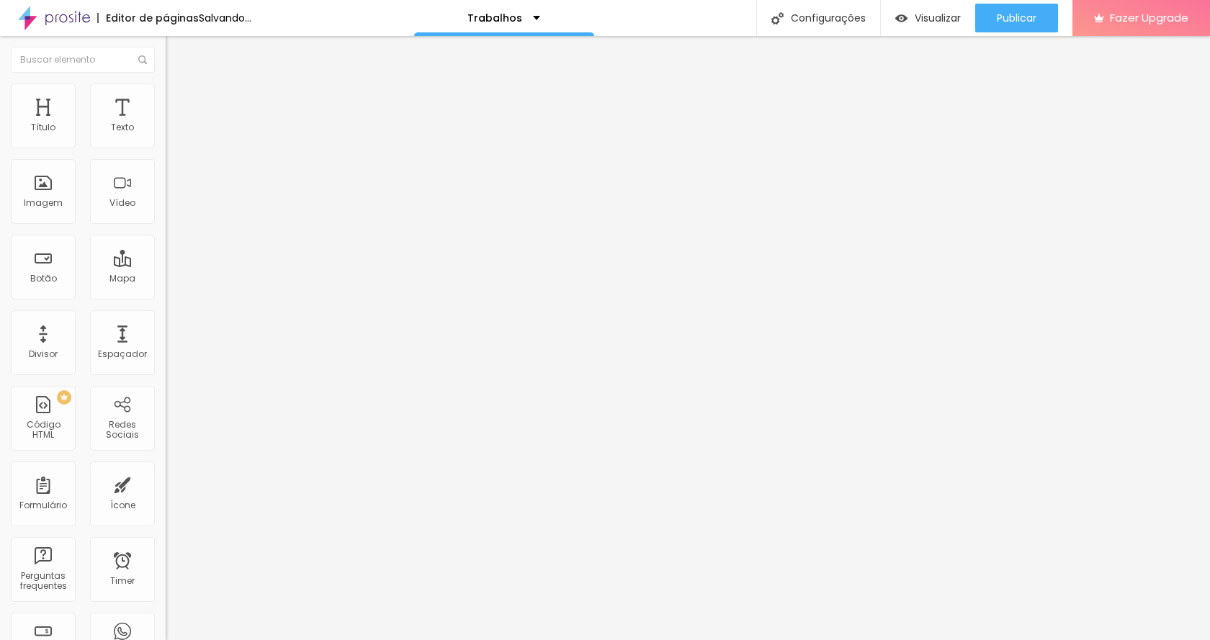
paste input "[URL][DOMAIN_NAME]"
drag, startPoint x: 48, startPoint y: 297, endPoint x: 0, endPoint y: 297, distance: 48.3
click at [166, 297] on div "Texto Encontre sua galeria Alinhamento [GEOGRAPHIC_DATA] Link URL [URL][DOMAIN_…" at bounding box center [249, 221] width 166 height 218
drag, startPoint x: 95, startPoint y: 300, endPoint x: 0, endPoint y: 300, distance: 95.1
click at [166, 300] on div "Texto Encontre sua galeria Alinhamento [GEOGRAPHIC_DATA] Link URL [URL][DOMAIN_…" at bounding box center [249, 221] width 166 height 218
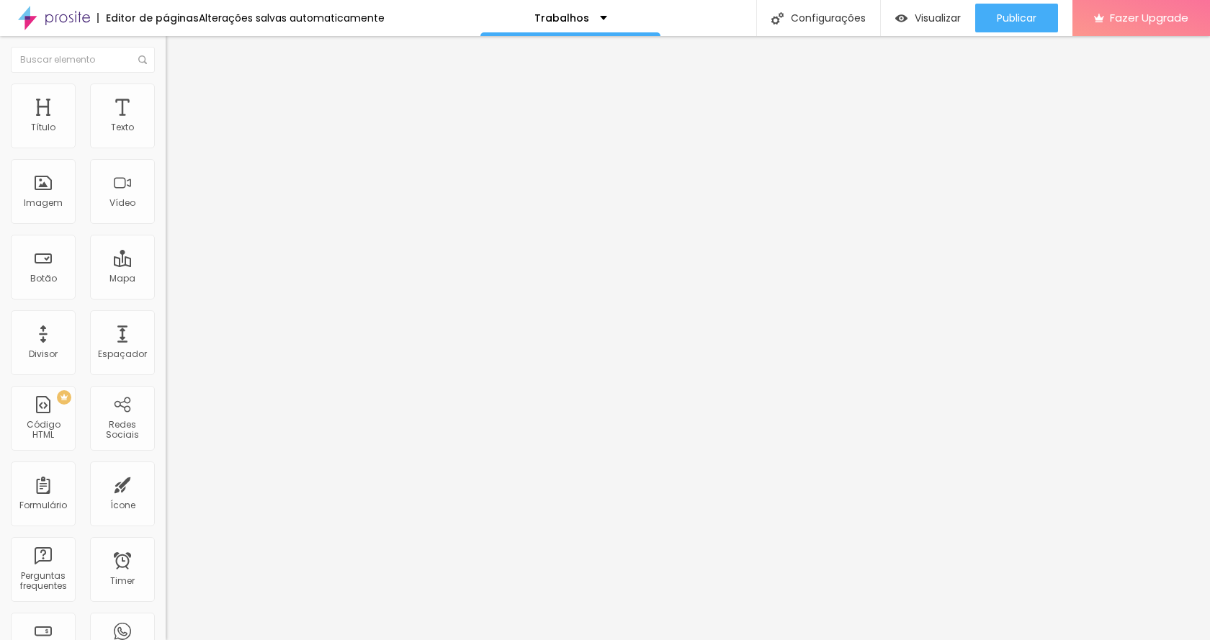
type input "[URL][DOMAIN_NAME]"
click at [166, 390] on div "Editar Botão Conteúdo Estilo Avançado Texto Encontre sua galeria Alinhamento [G…" at bounding box center [249, 338] width 166 height 604
click at [1005, 30] on div "Publicar" at bounding box center [1017, 18] width 40 height 29
click at [933, 20] on span "Visualizar" at bounding box center [925, 18] width 46 height 12
click at [1006, 10] on div "Publicar" at bounding box center [1017, 18] width 40 height 29
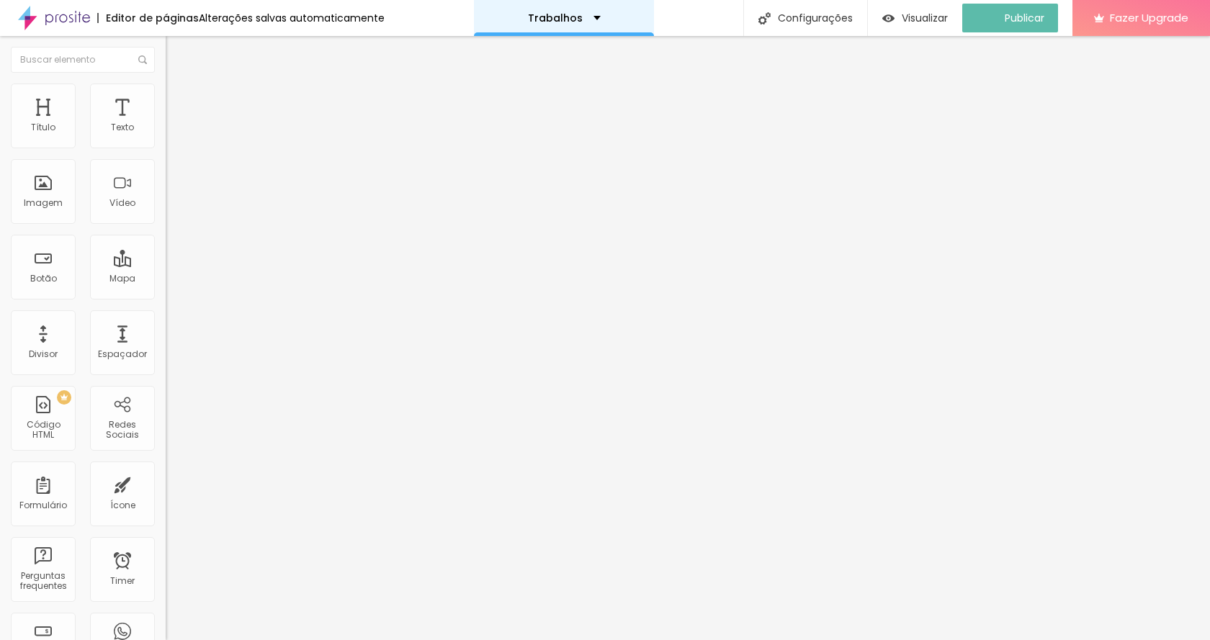
click at [581, 22] on div "Trabalhos" at bounding box center [564, 18] width 73 height 10
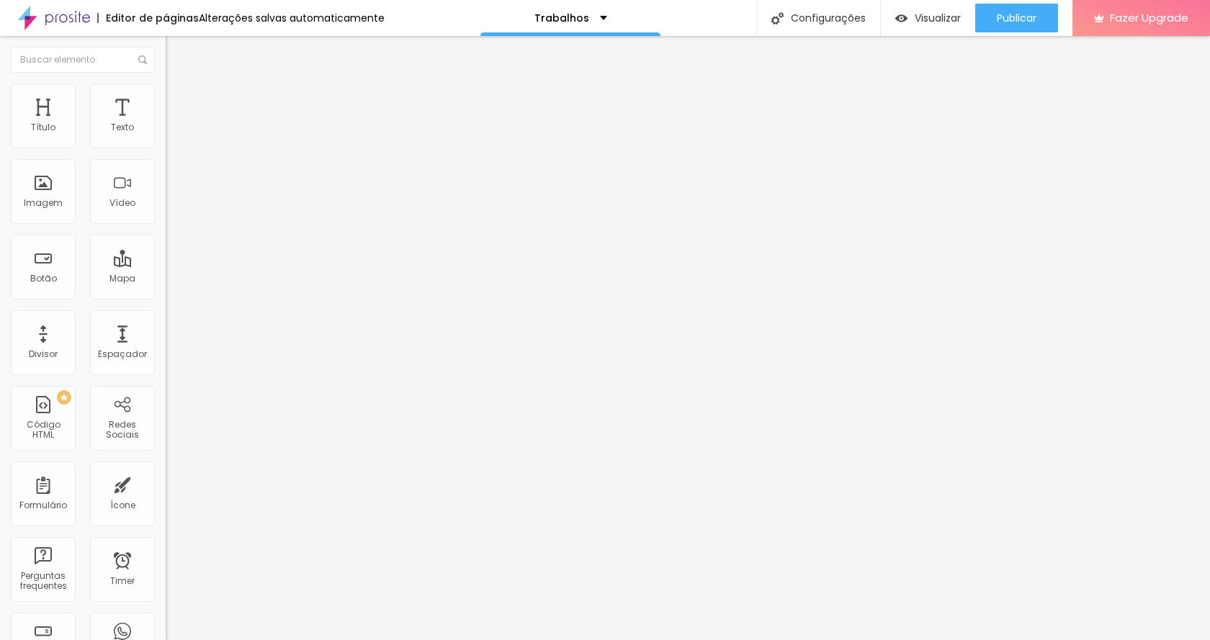
click at [179, 97] on span "Avançado" at bounding box center [203, 93] width 48 height 12
click at [166, 47] on button "Editar Texto" at bounding box center [249, 52] width 166 height 33
